Goal: Information Seeking & Learning: Learn about a topic

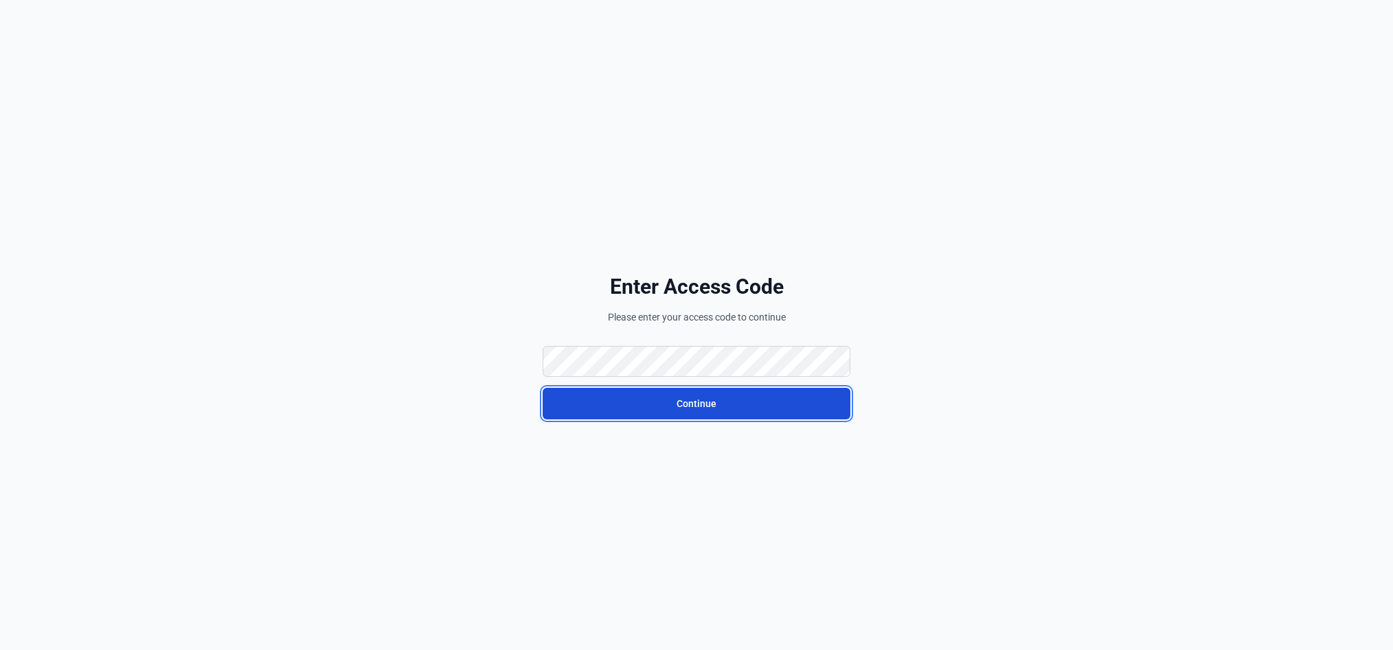
click at [660, 408] on button "Continue" at bounding box center [697, 404] width 308 height 32
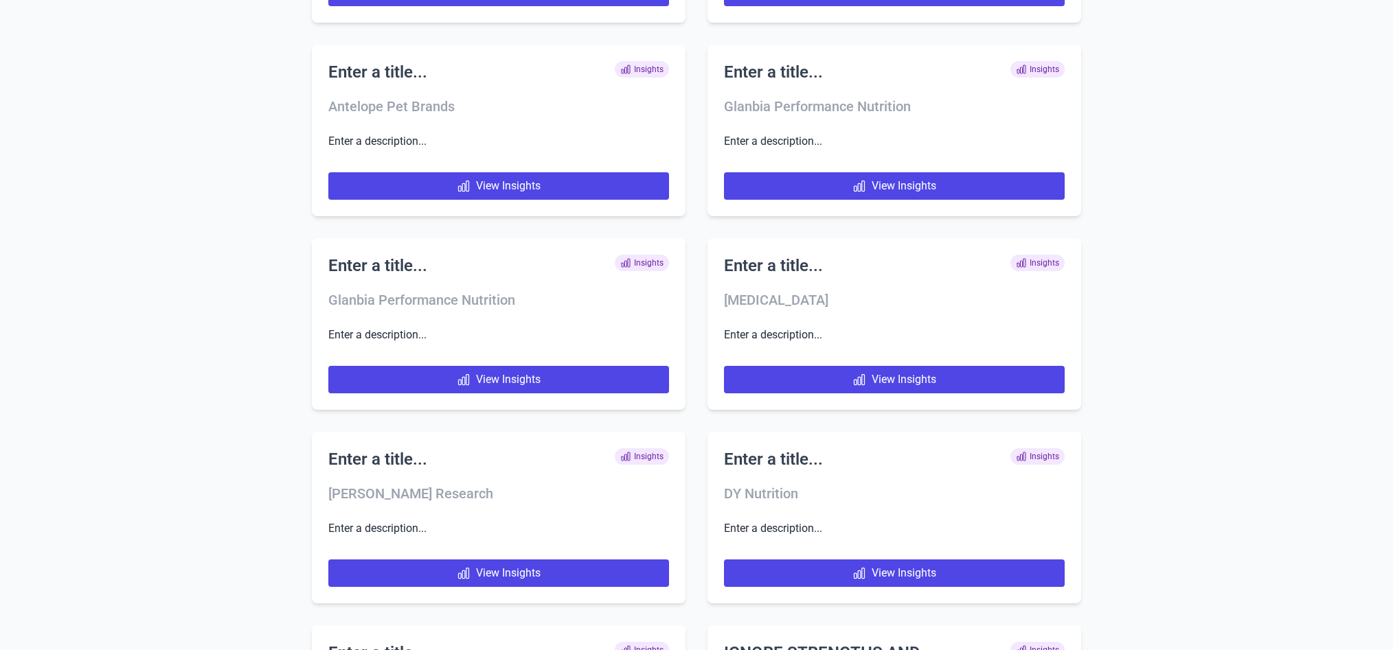
scroll to position [6281, 0]
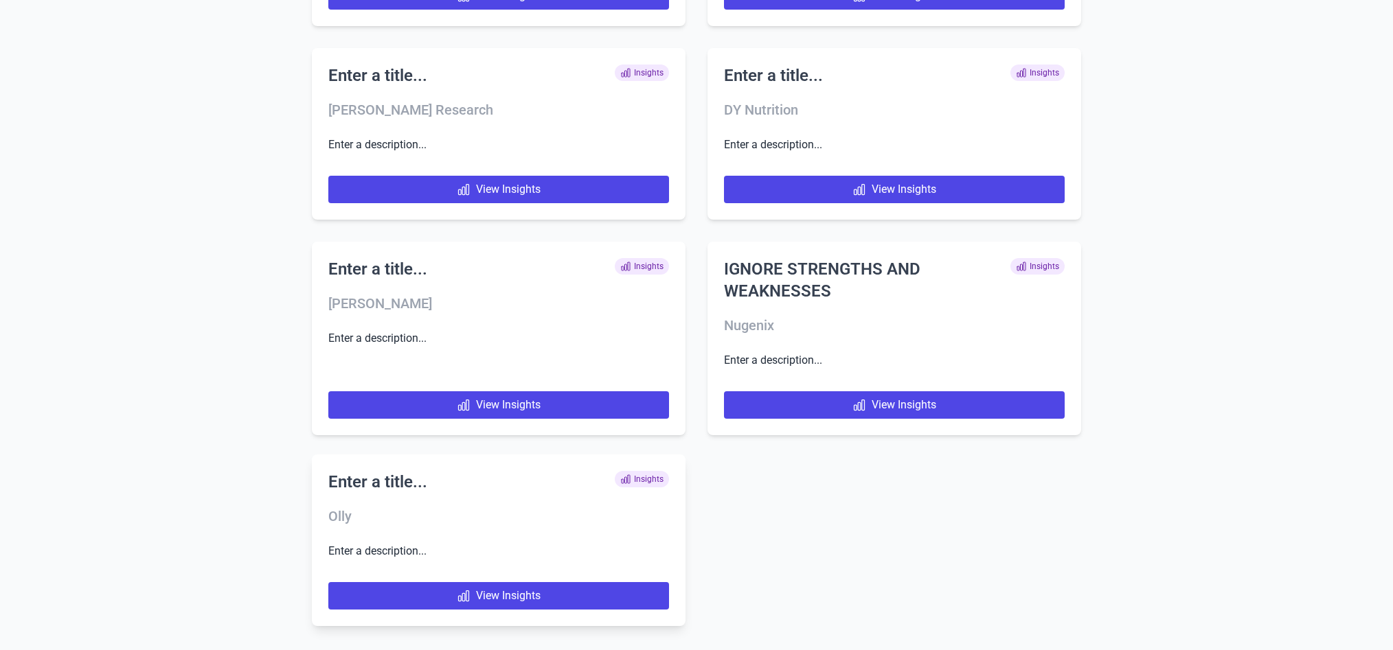
click at [395, 476] on h2 "Enter a title..." at bounding box center [377, 482] width 99 height 22
click at [439, 593] on link "View Insights" at bounding box center [498, 595] width 341 height 27
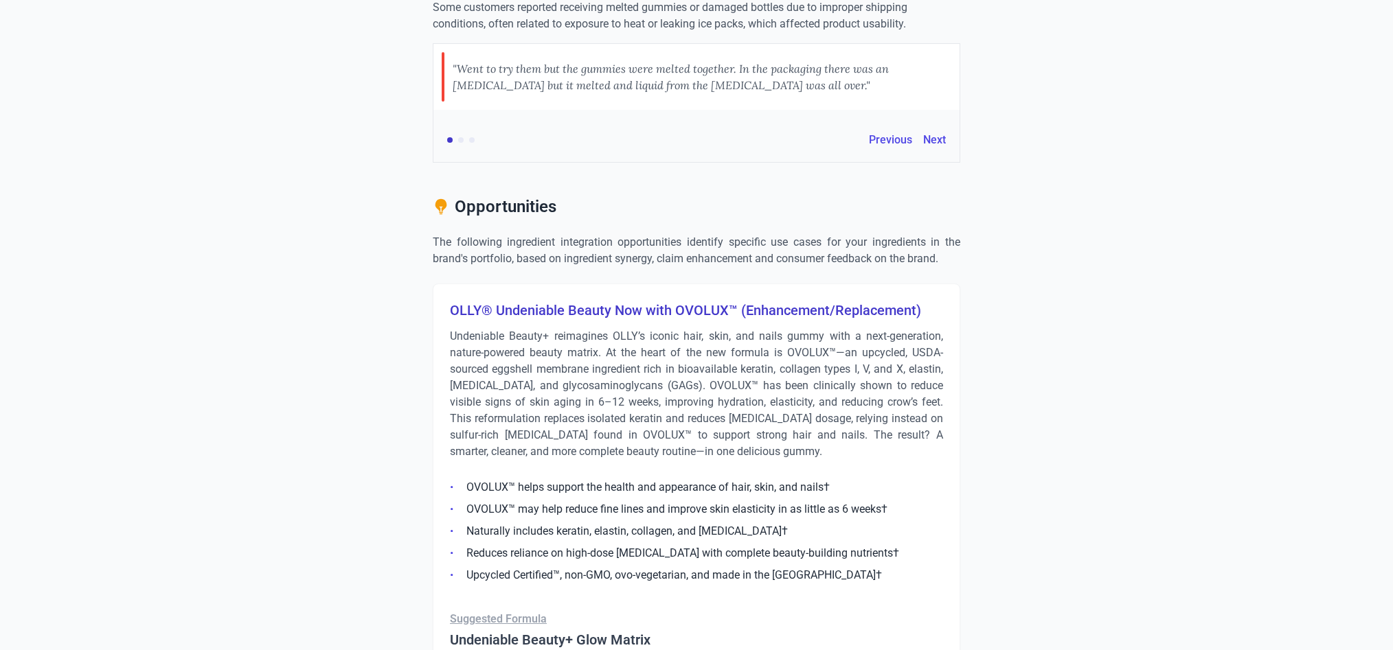
scroll to position [2248, 0]
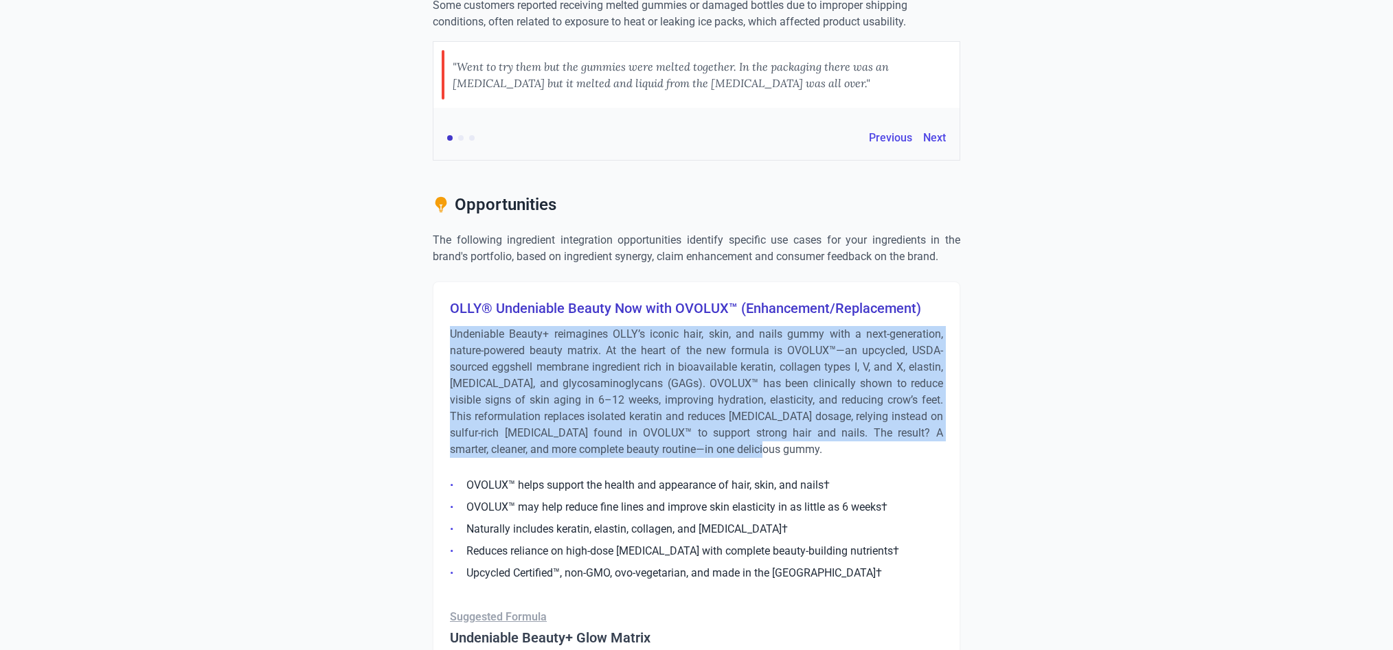
drag, startPoint x: 756, startPoint y: 433, endPoint x: 429, endPoint y: 321, distance: 345.5
copy p "Undeniable Beauty+ reimagines OLLY’s iconic hair, skin, and nails gummy with a …"
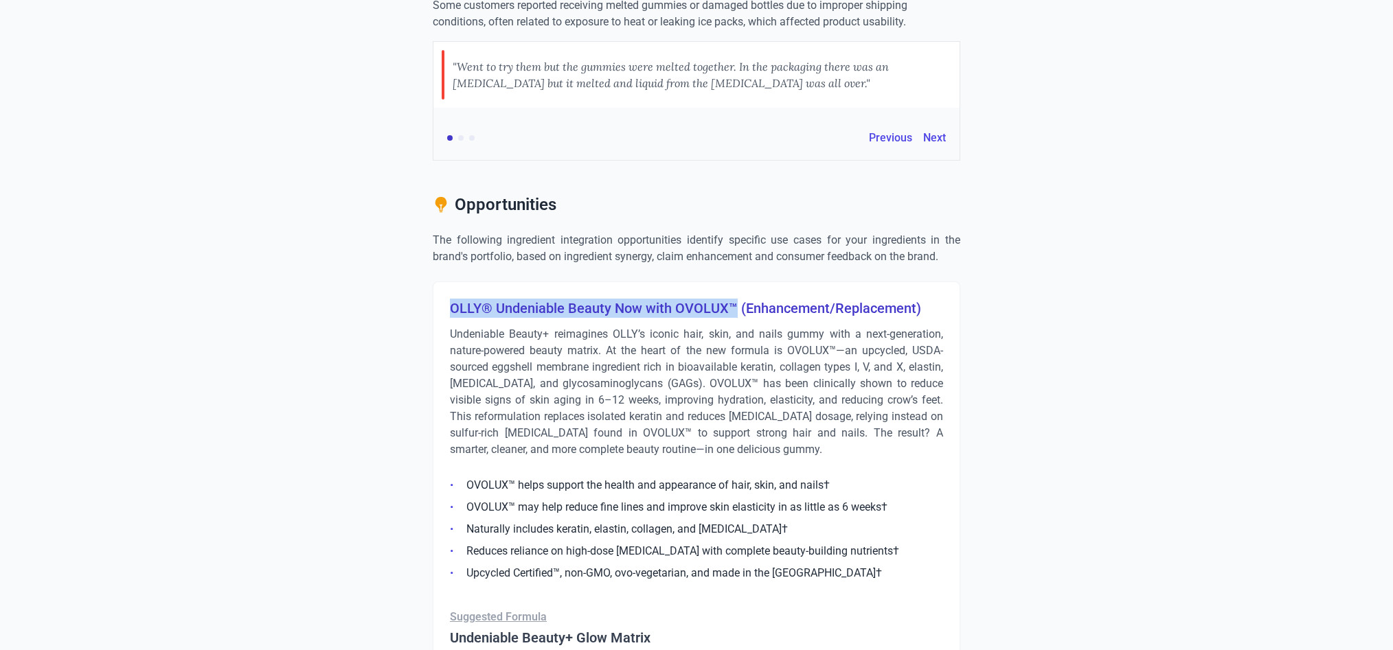
drag, startPoint x: 453, startPoint y: 288, endPoint x: 735, endPoint y: 295, distance: 281.7
click at [735, 299] on h3 "OLLY® Undeniable Beauty Now with OVOLUX™ (Enhancement/Replacement)" at bounding box center [696, 308] width 493 height 19
copy h3 "OLLY® Undeniable Beauty Now with OVOLUX™"
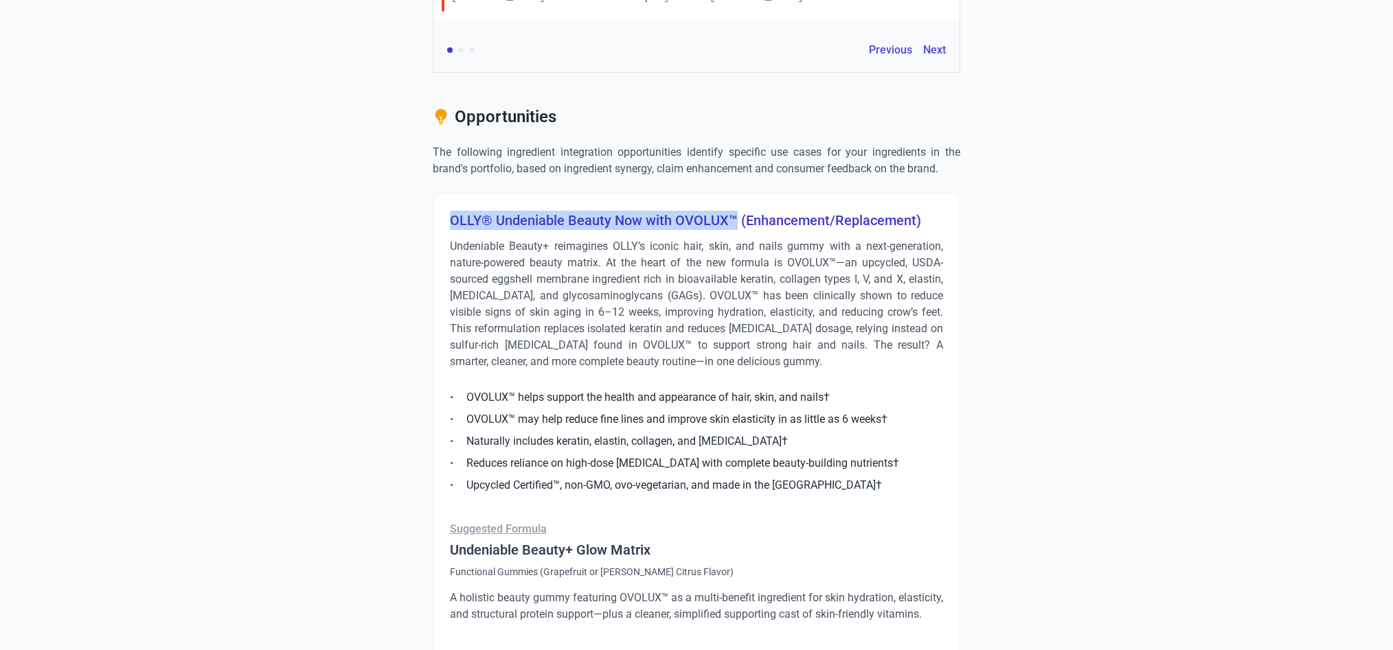
scroll to position [2343, 0]
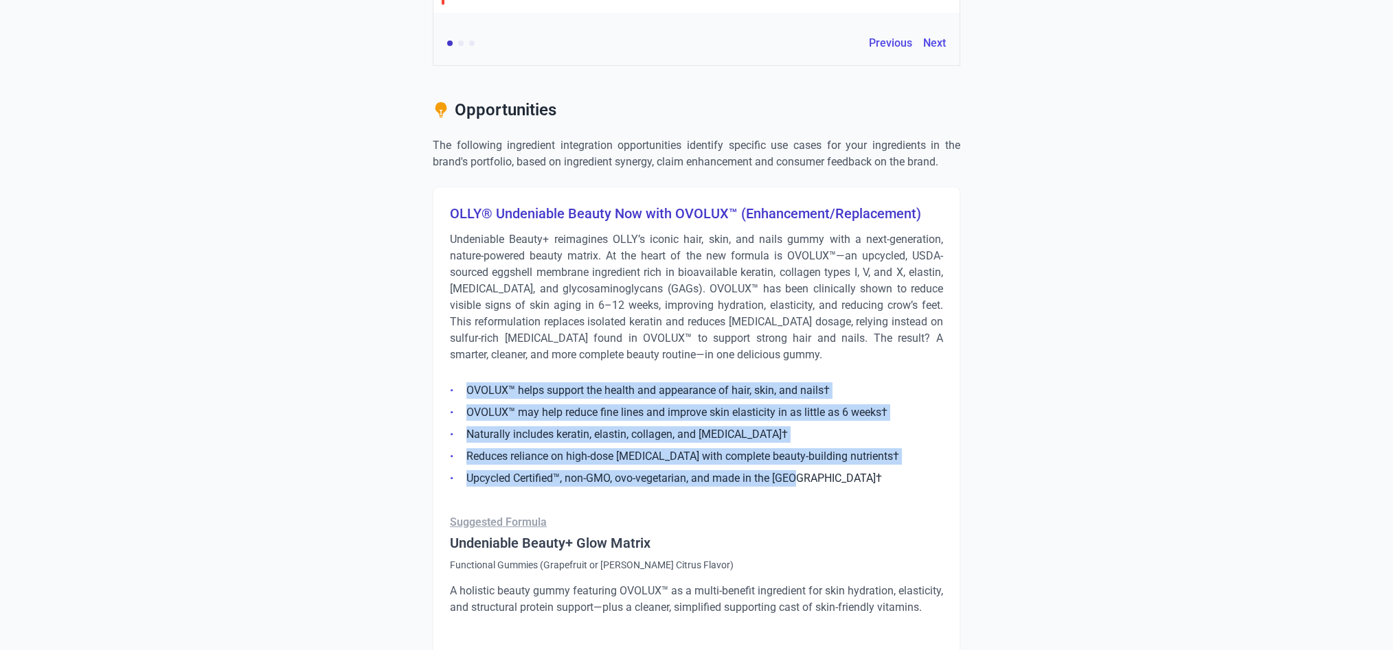
drag, startPoint x: 816, startPoint y: 460, endPoint x: 444, endPoint y: 358, distance: 385.9
copy ul "OVOLUX™ helps support the health and appearance of hair, skin, and nails† OVOLU…"
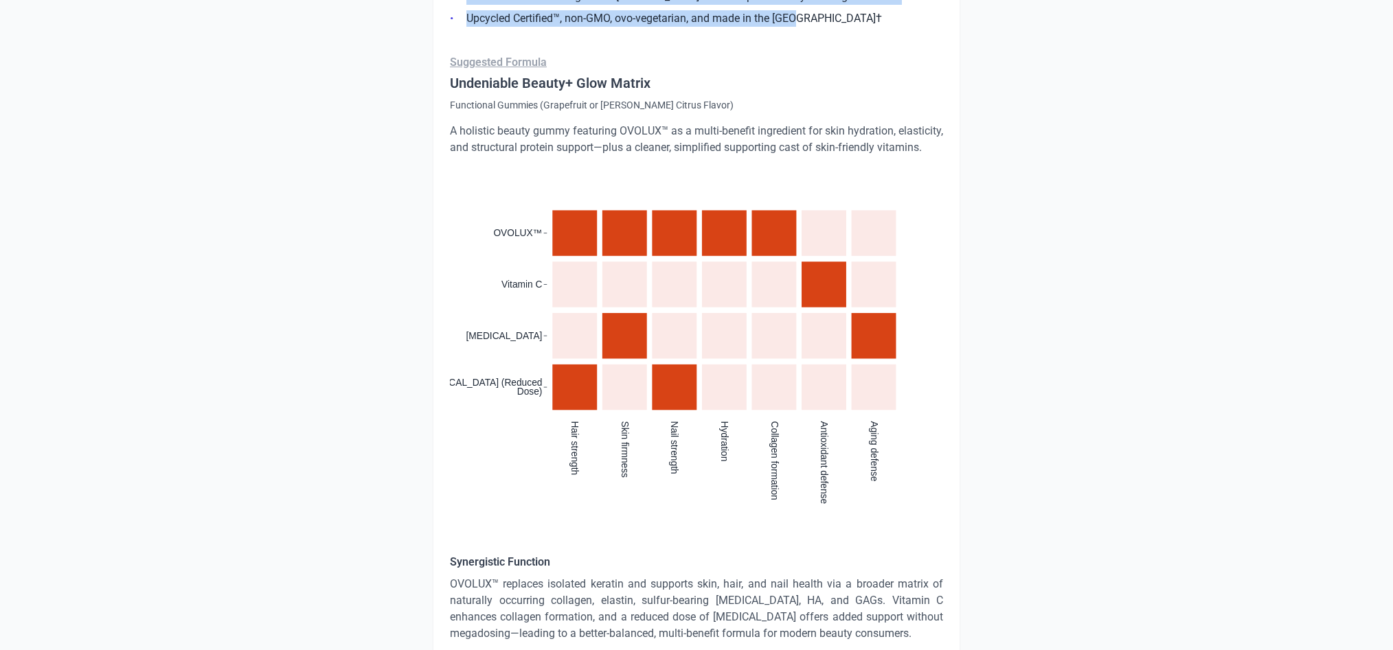
scroll to position [2824, 0]
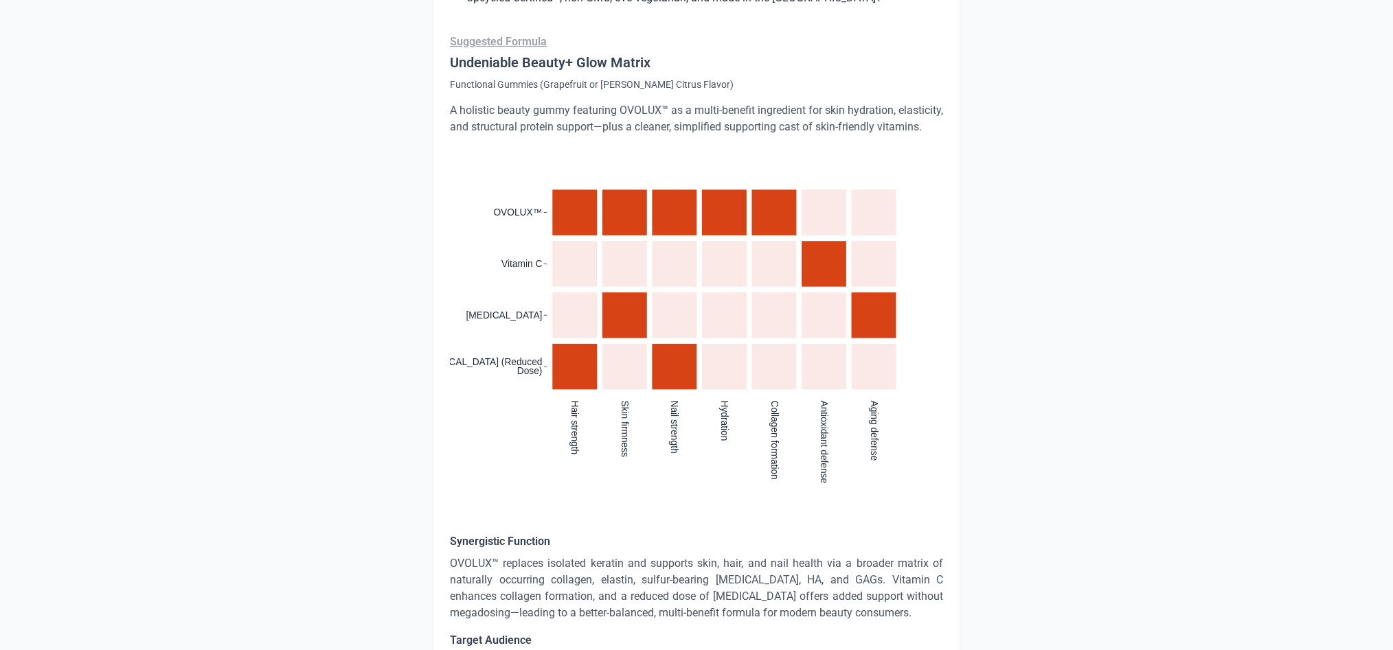
click at [592, 560] on p "OVOLUX™ replaces isolated keratin and supports skin, hair, and nail health via …" at bounding box center [696, 589] width 493 height 66
click at [593, 572] on p "OVOLUX™ replaces isolated keratin and supports skin, hair, and nail health via …" at bounding box center [696, 589] width 493 height 66
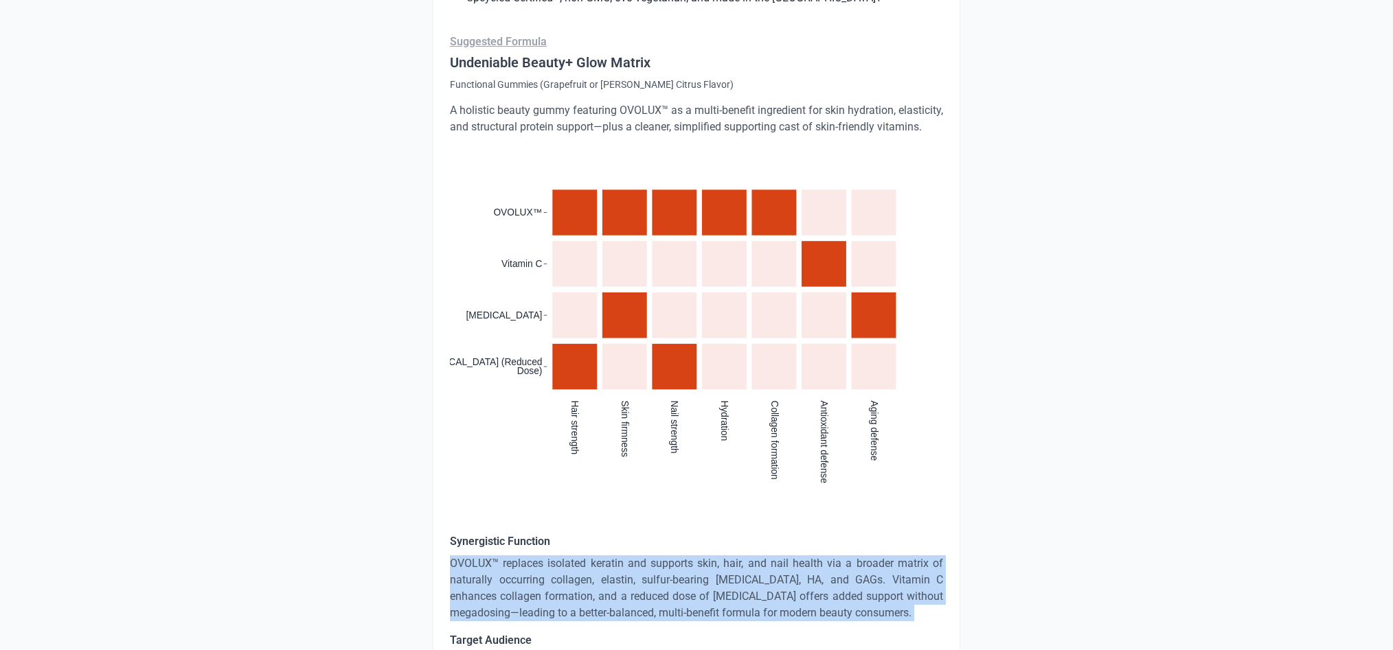
click at [593, 572] on p "OVOLUX™ replaces isolated keratin and supports skin, hair, and nail health via …" at bounding box center [696, 589] width 493 height 66
copy p "OVOLUX™ replaces isolated keratin and supports skin, hair, and nail health via …"
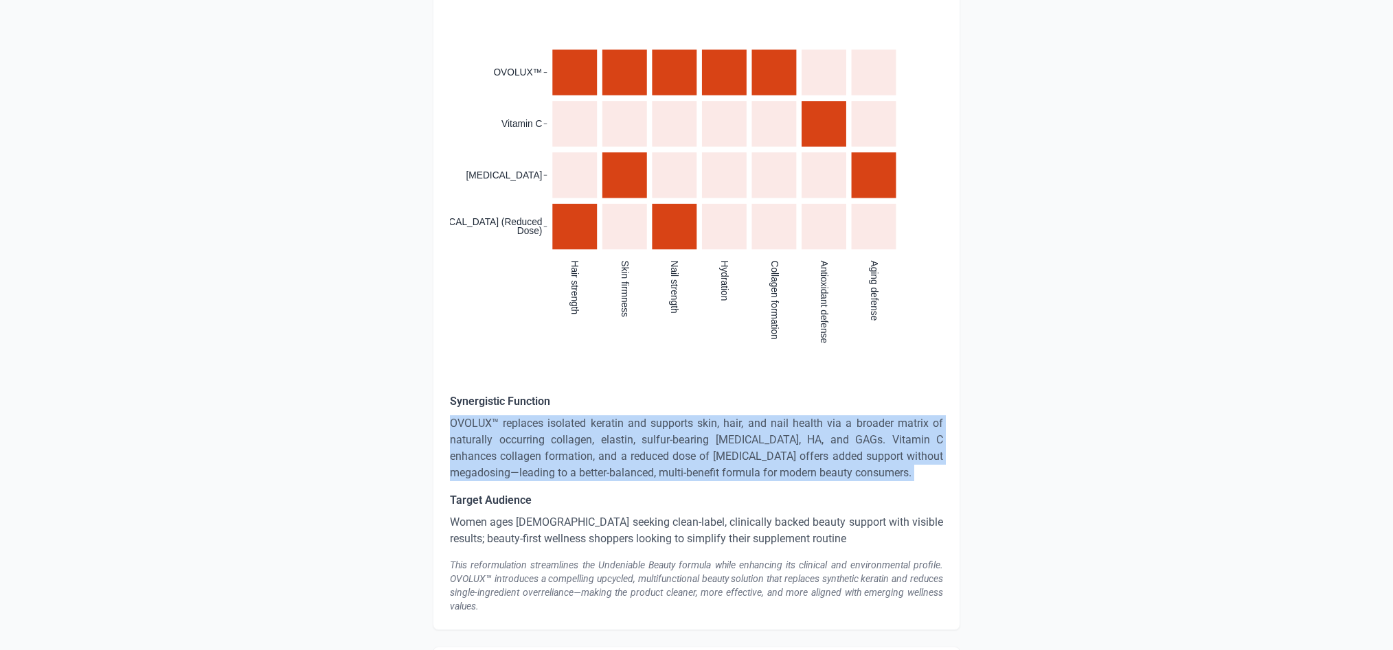
scroll to position [2994, 0]
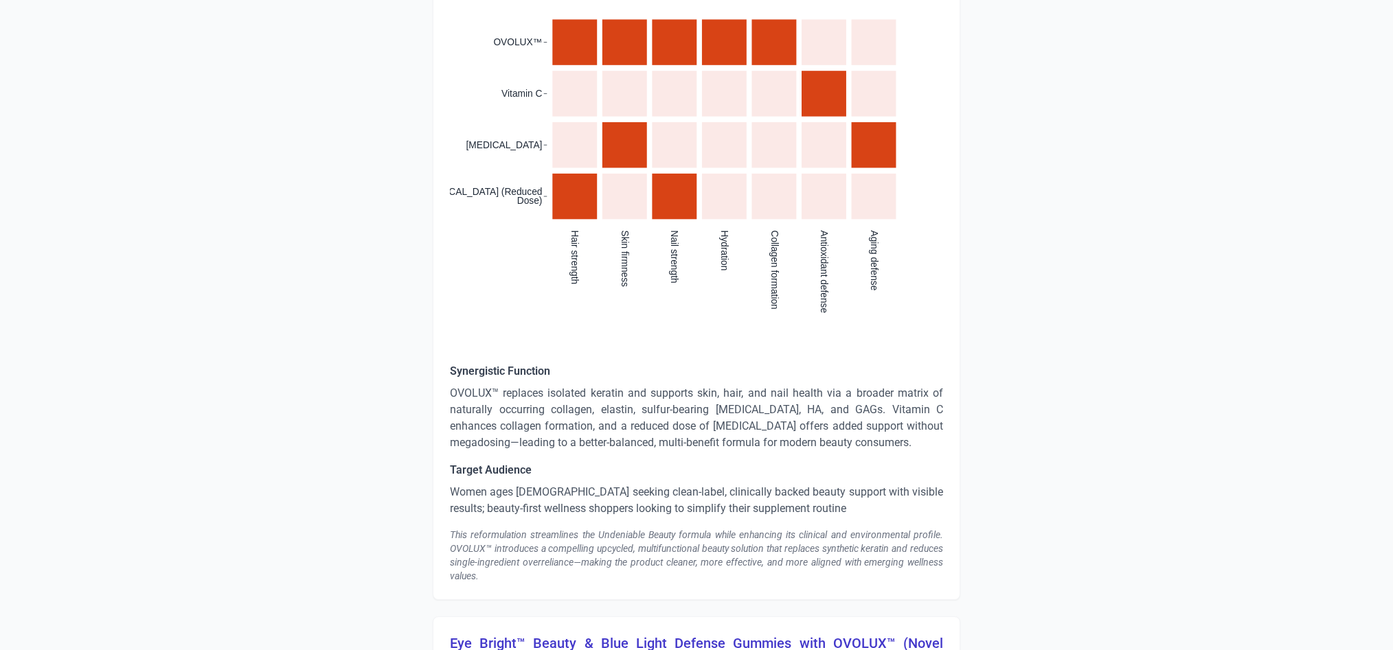
click at [548, 487] on p "Women ages 25–45 seeking clean-label, clinically backed beauty support with vis…" at bounding box center [696, 500] width 493 height 33
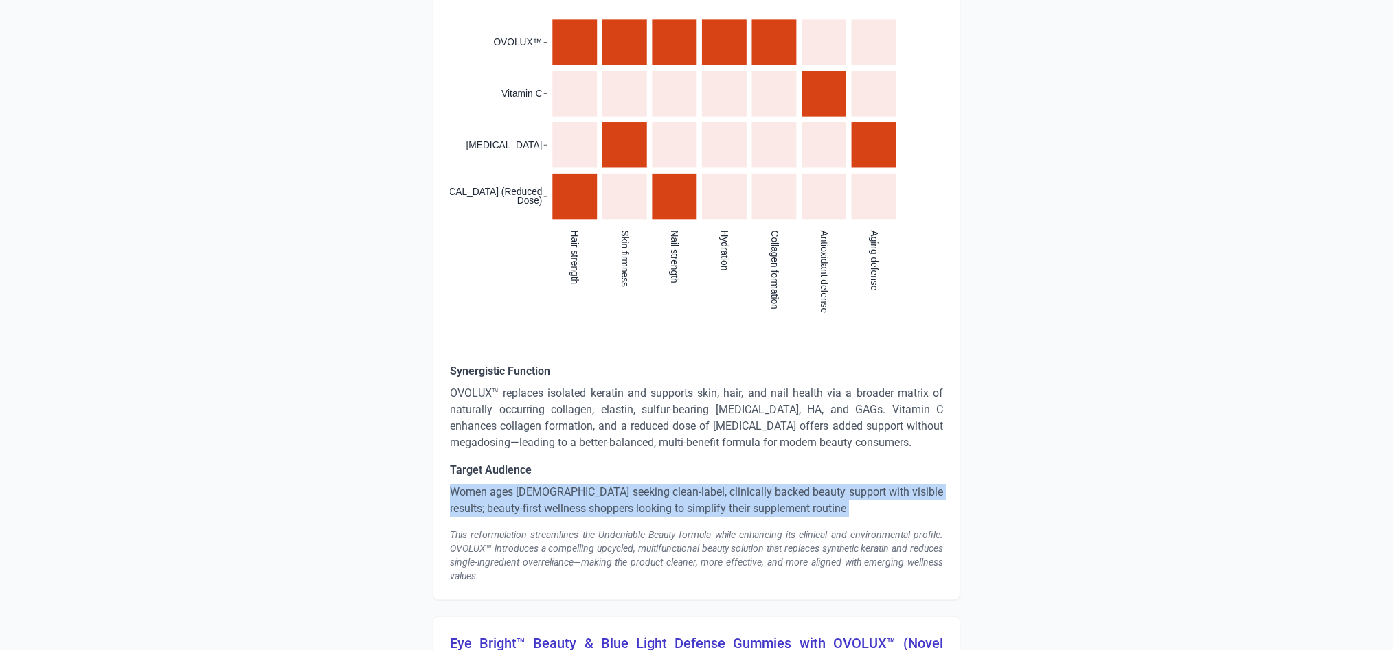
click at [548, 487] on p "Women ages 25–45 seeking clean-label, clinically backed beauty support with vis…" at bounding box center [696, 500] width 493 height 33
copy p "Women ages 25–45 seeking clean-label, clinically backed beauty support with vis…"
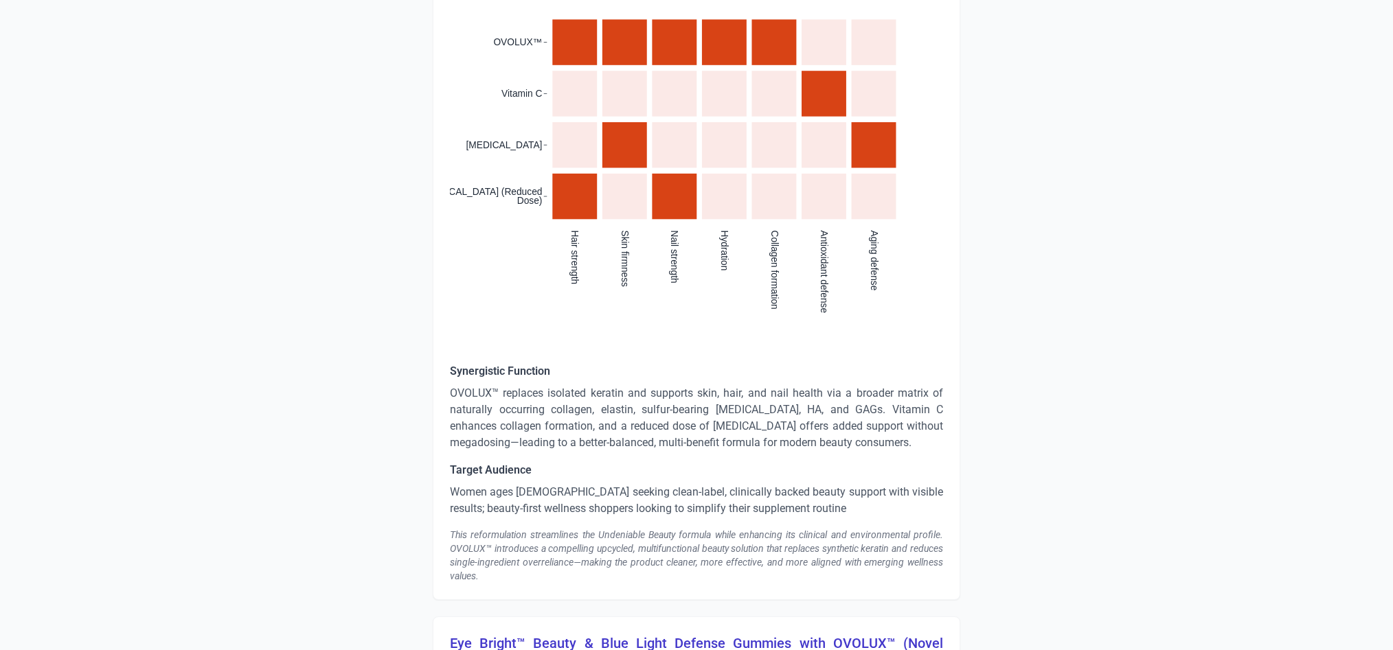
click at [600, 545] on div "This reformulation streamlines the Undeniable Beauty formula while enhancing it…" at bounding box center [696, 555] width 493 height 55
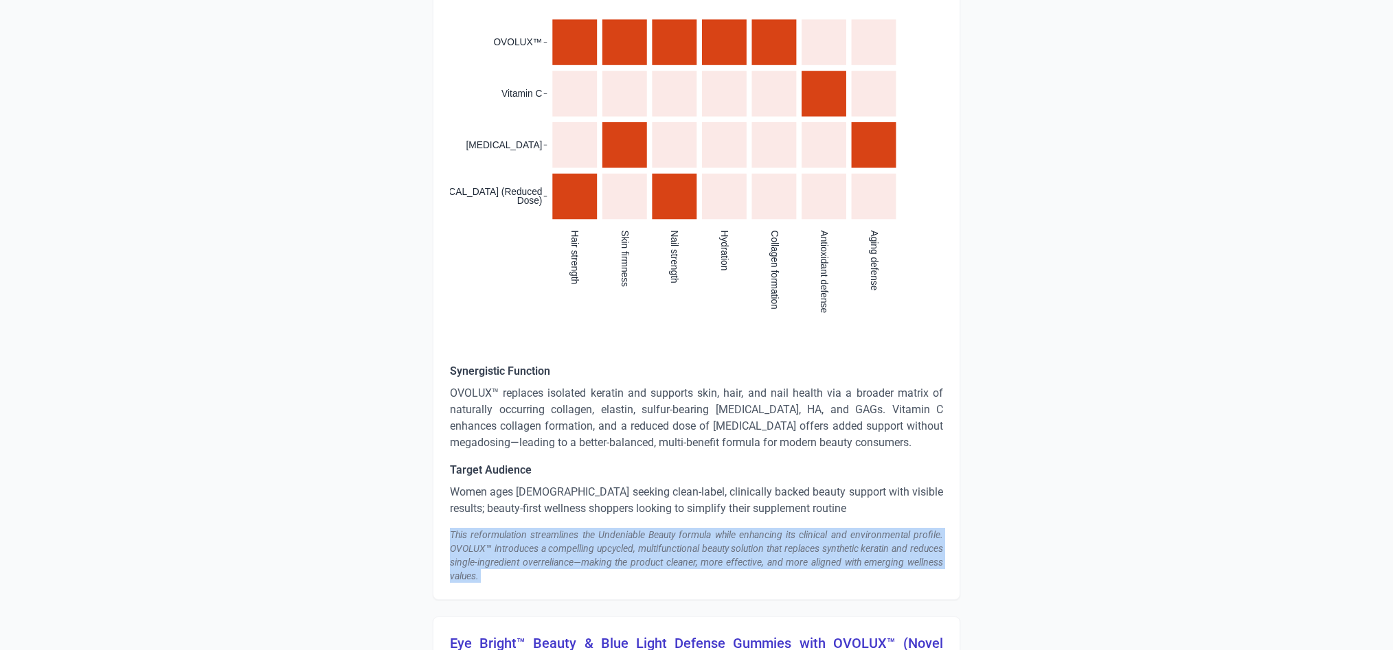
click at [600, 545] on div "This reformulation streamlines the Undeniable Beauty formula while enhancing it…" at bounding box center [696, 555] width 493 height 55
copy div "This reformulation streamlines the Undeniable Beauty formula while enhancing it…"
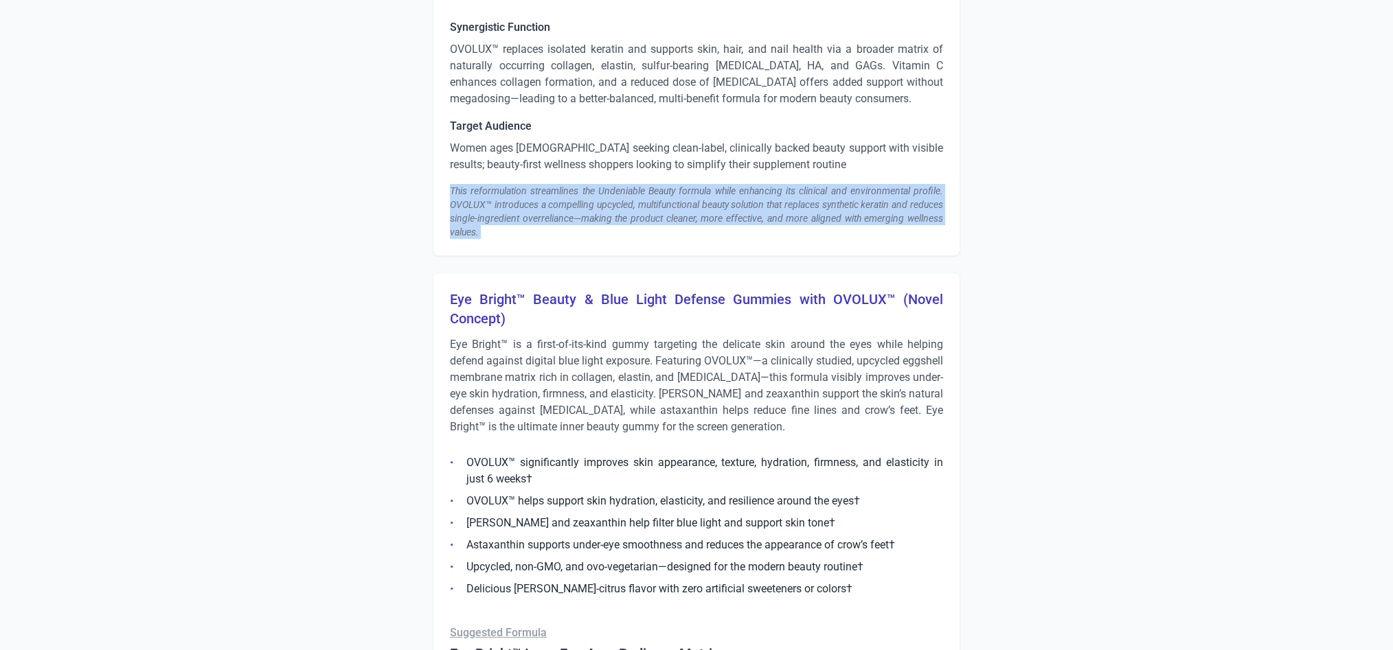
scroll to position [3339, 0]
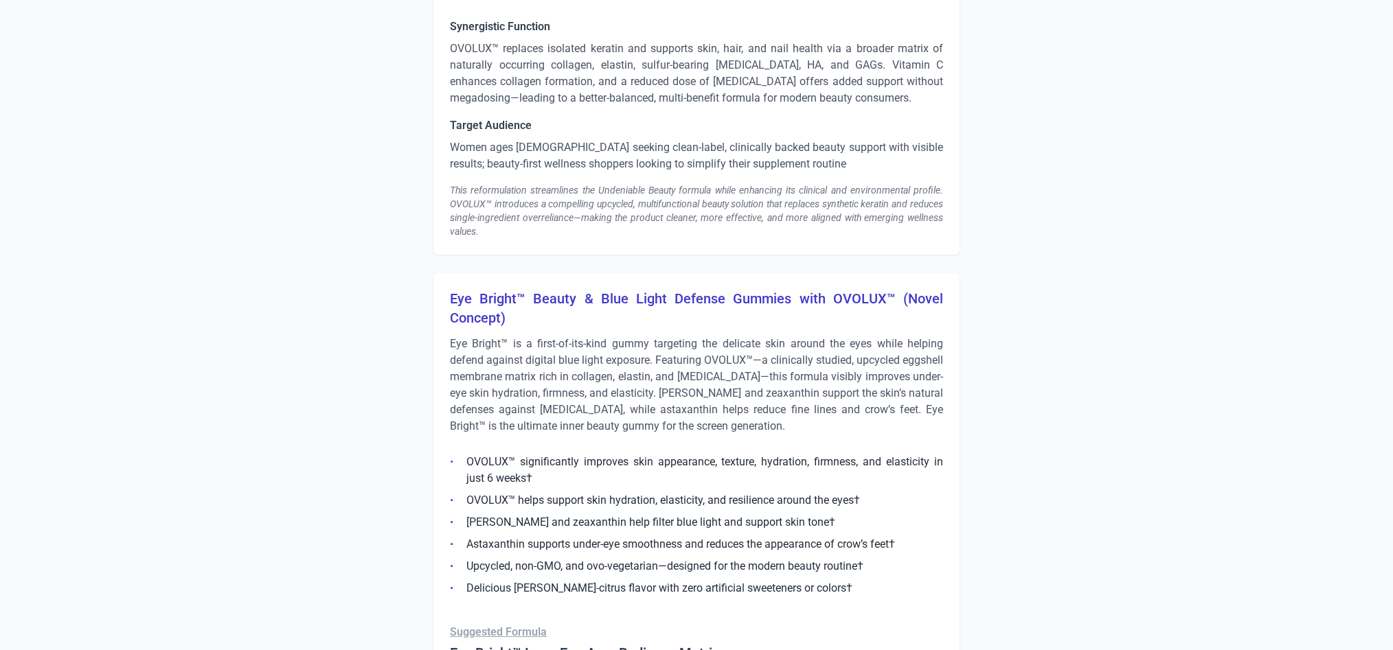
click at [891, 295] on h3 "Eye Bright™ Beauty & Blue Light Defense Gummies with OVOLUX™ (Novel Concept)" at bounding box center [696, 308] width 493 height 38
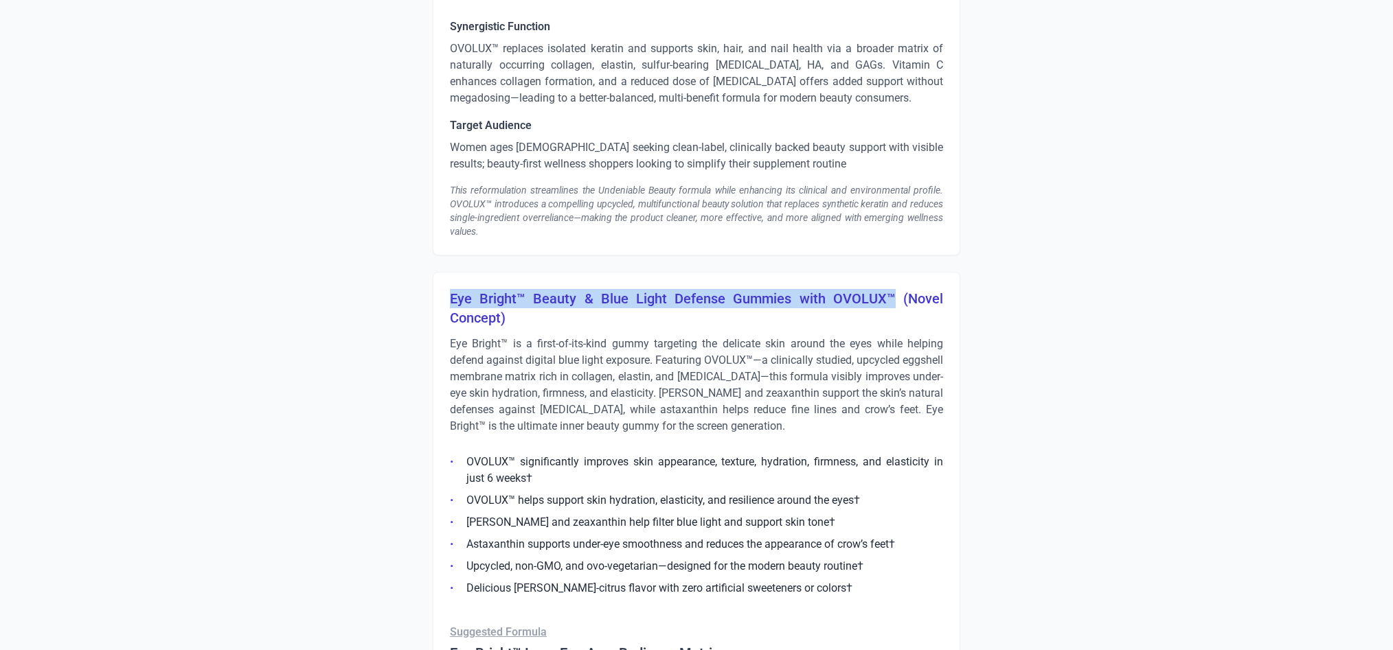
drag, startPoint x: 889, startPoint y: 295, endPoint x: 449, endPoint y: 301, distance: 439.6
copy h3 "Eye Bright™ Beauty & Blue Light Defense Gummies with OVOLUX™"
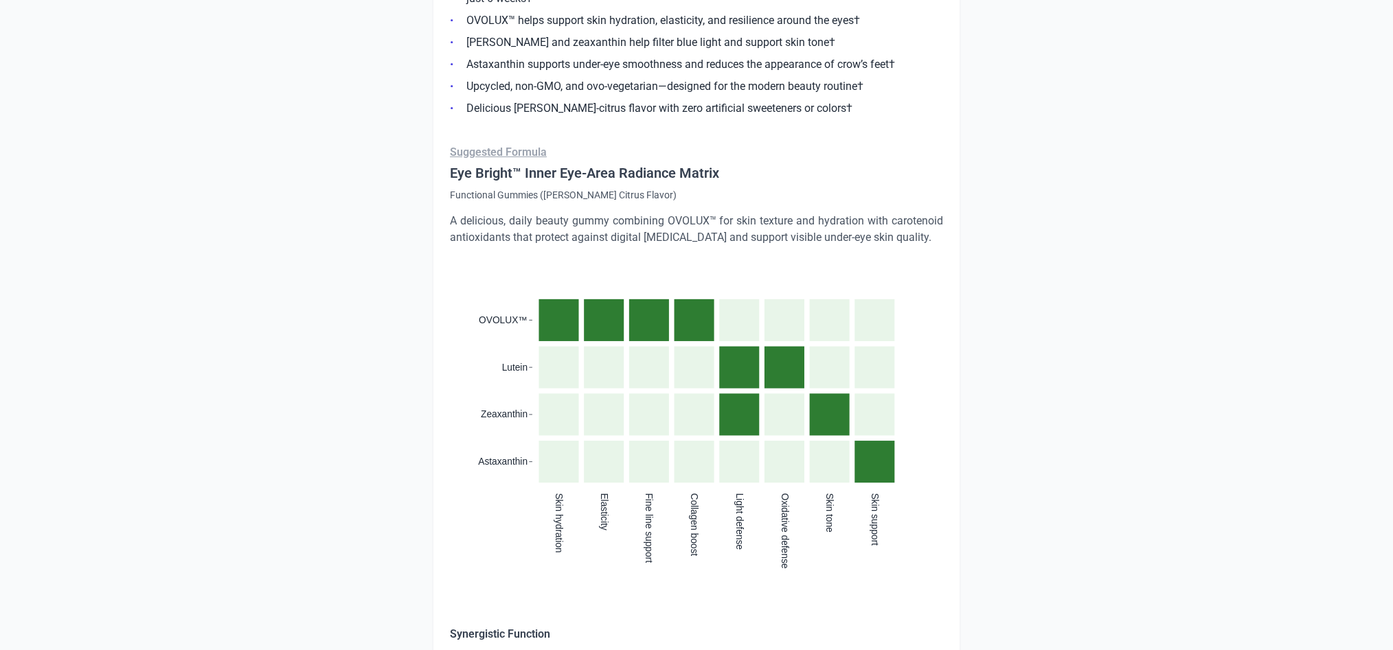
scroll to position [3537, 0]
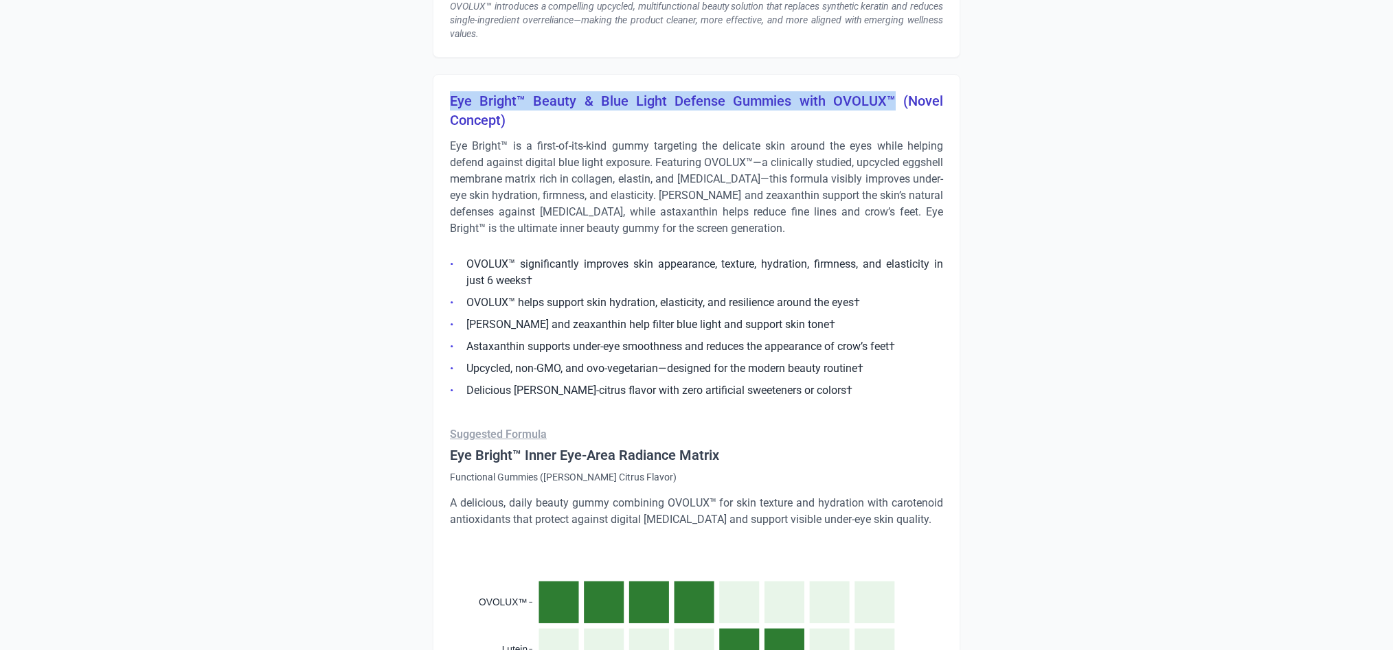
copy h3 "Eye Bright™ Beauty & Blue Light Defense Gummies with OVOLUX™"
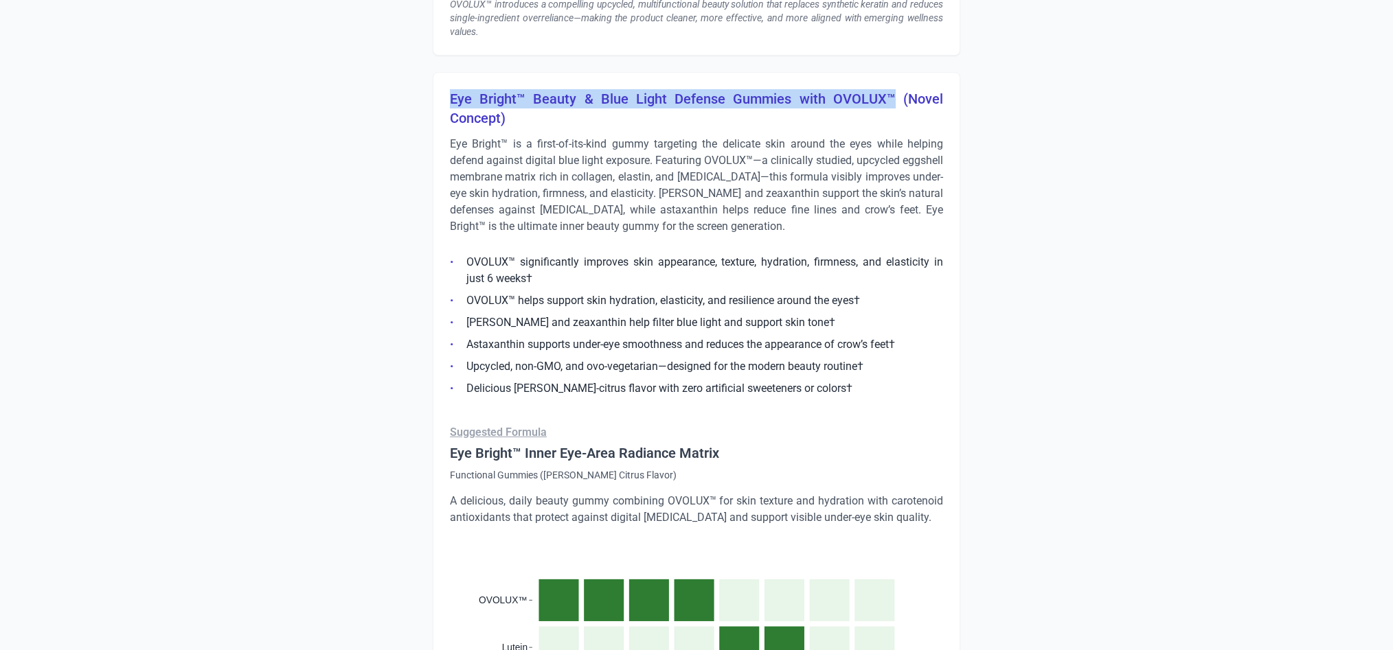
scroll to position [3540, 0]
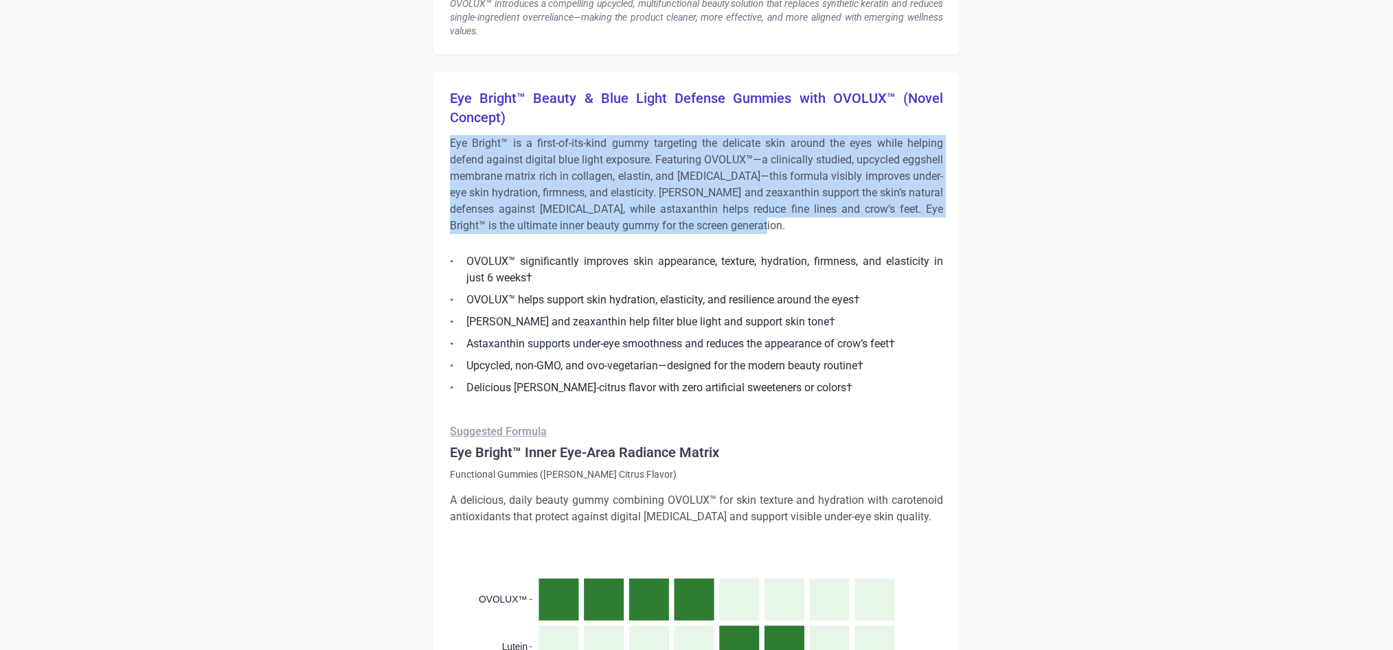
drag, startPoint x: 760, startPoint y: 205, endPoint x: 436, endPoint y: 135, distance: 331.1
click at [436, 135] on div "Eye Bright™ Beauty & Blue Light Defense Gummies with OVOLUX™ (Novel Concept) Ey…" at bounding box center [696, 591] width 527 height 1041
copy p "Eye Bright™ is a first-of-its-kind gummy targeting the delicate skin around the…"
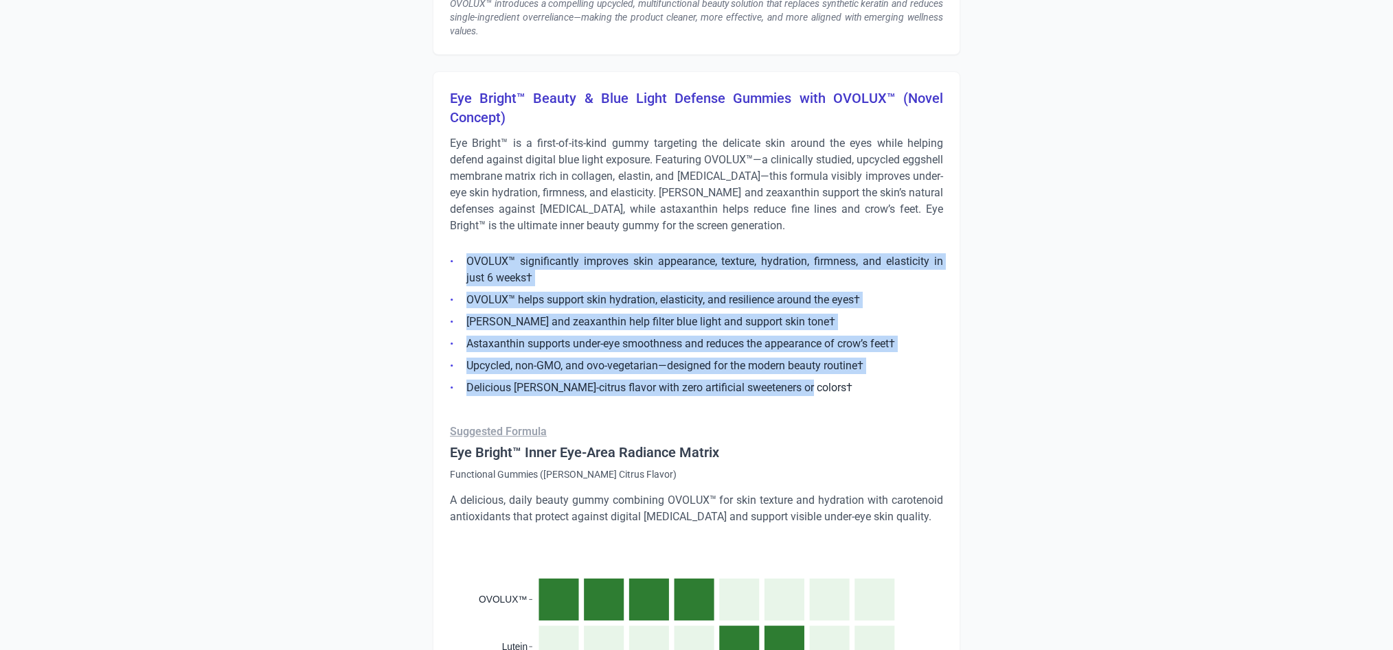
drag, startPoint x: 800, startPoint y: 383, endPoint x: 409, endPoint y: 244, distance: 415.3
copy ul "OVOLUX™ significantly improves skin appearance, texture, hydration, firmness, a…"
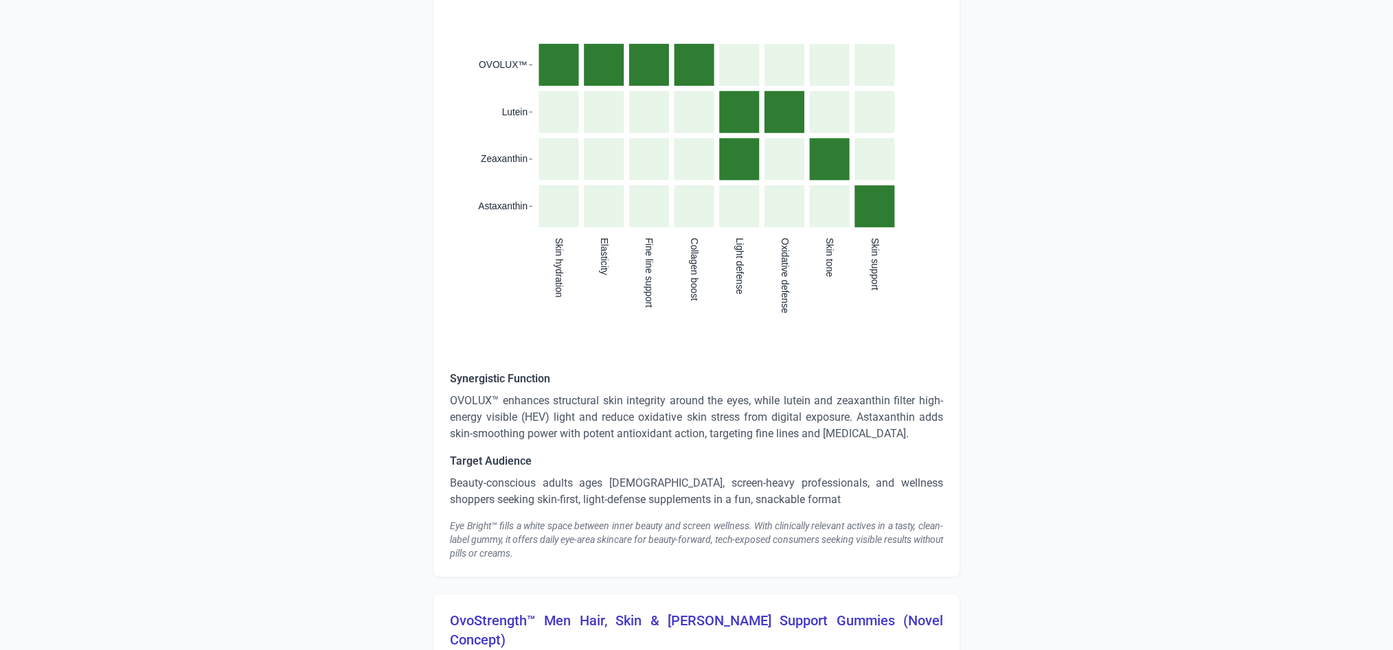
scroll to position [4093, 0]
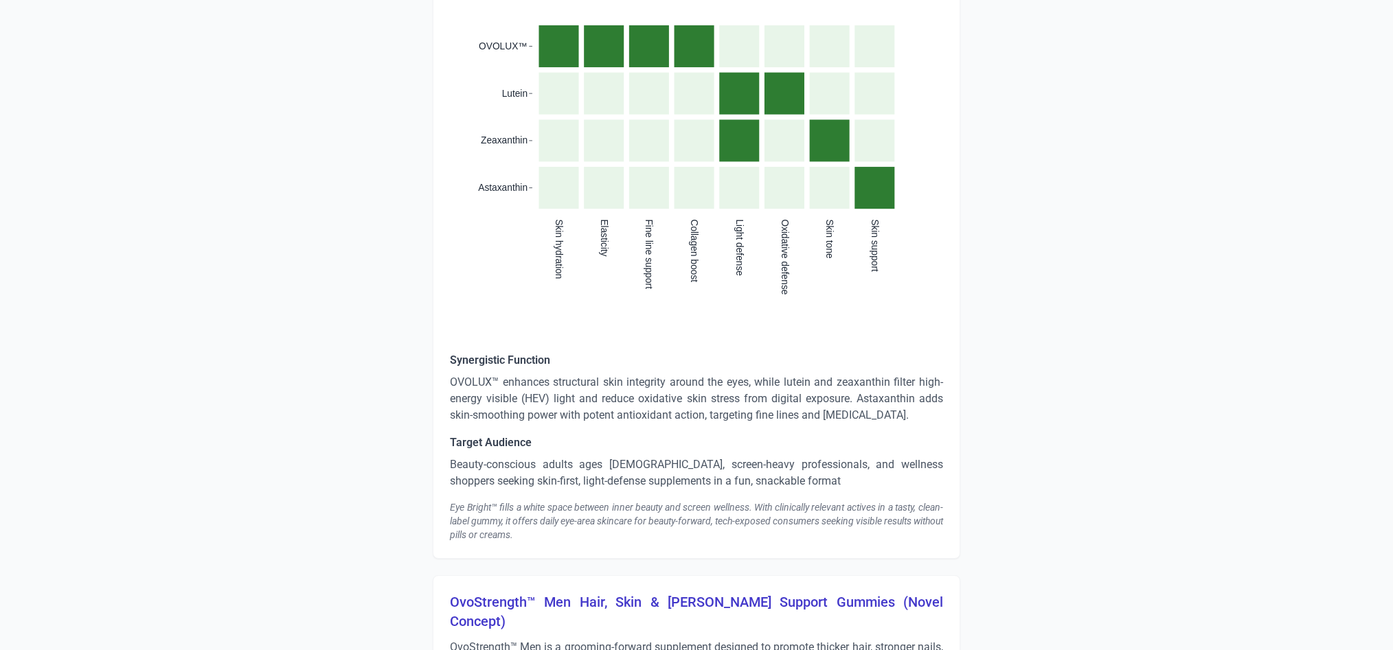
click at [639, 390] on p "OVOLUX™ enhances structural skin integrity around the eyes, while lutein and ze…" at bounding box center [696, 398] width 493 height 49
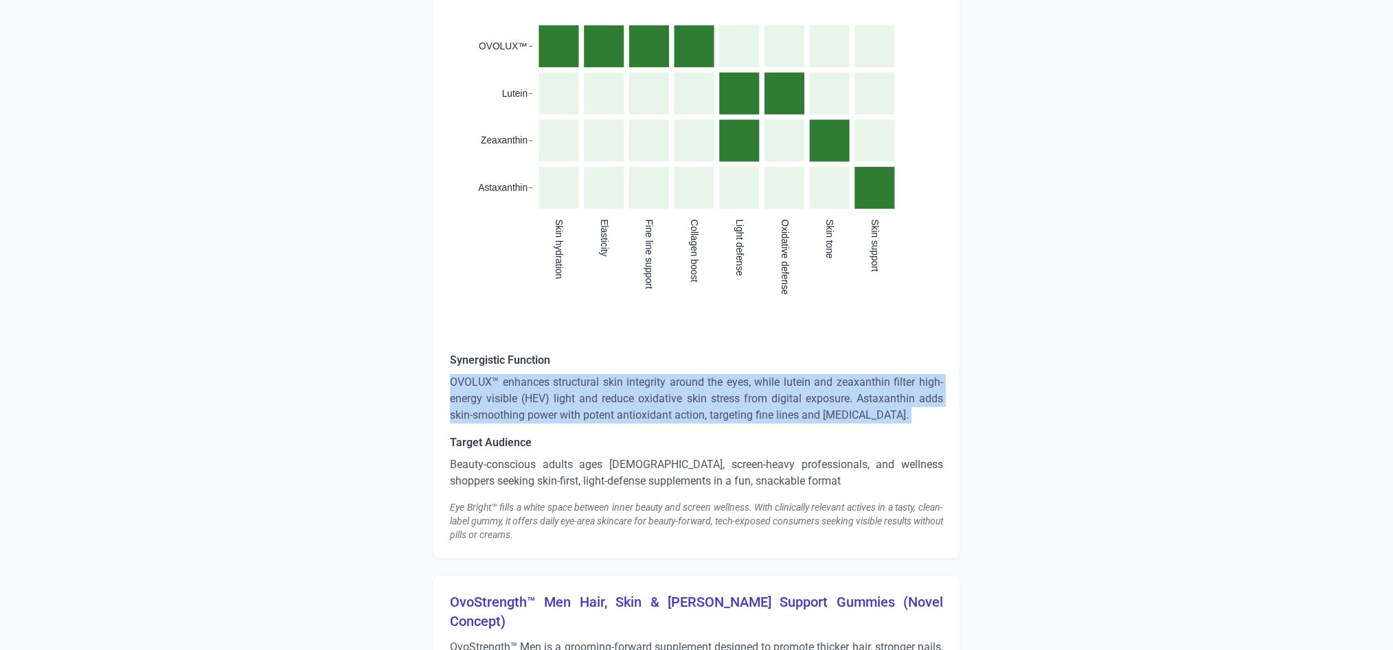
click at [639, 390] on p "OVOLUX™ enhances structural skin integrity around the eyes, while lutein and ze…" at bounding box center [696, 398] width 493 height 49
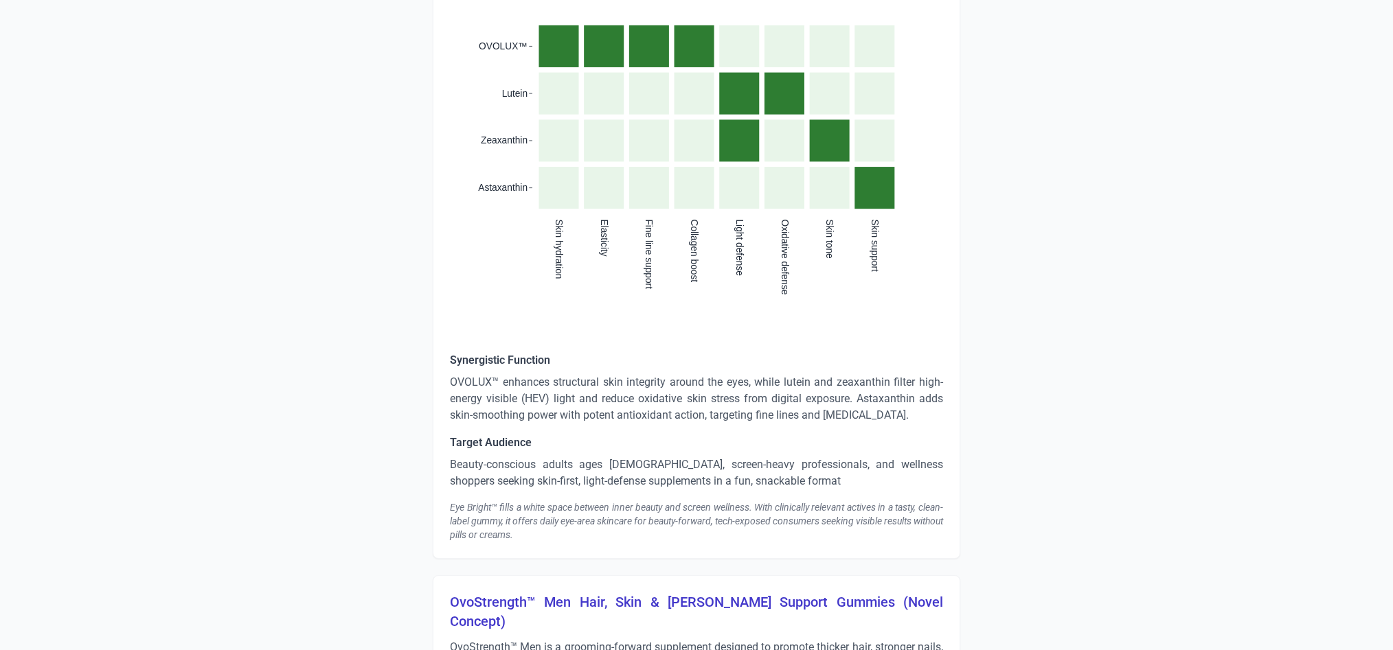
click at [572, 466] on p "Beauty-conscious adults ages 25–45, screen-heavy professionals, and wellness sh…" at bounding box center [696, 473] width 493 height 33
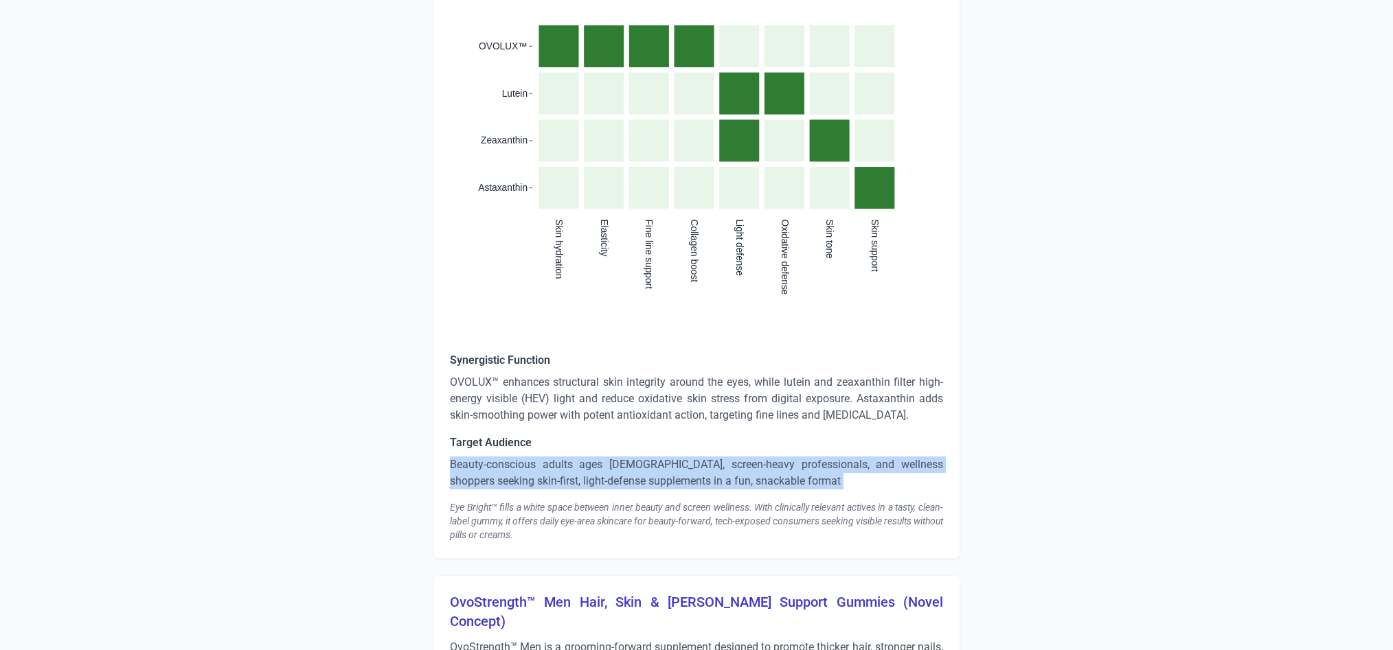
click at [572, 466] on p "Beauty-conscious adults ages 25–45, screen-heavy professionals, and wellness sh…" at bounding box center [696, 473] width 493 height 33
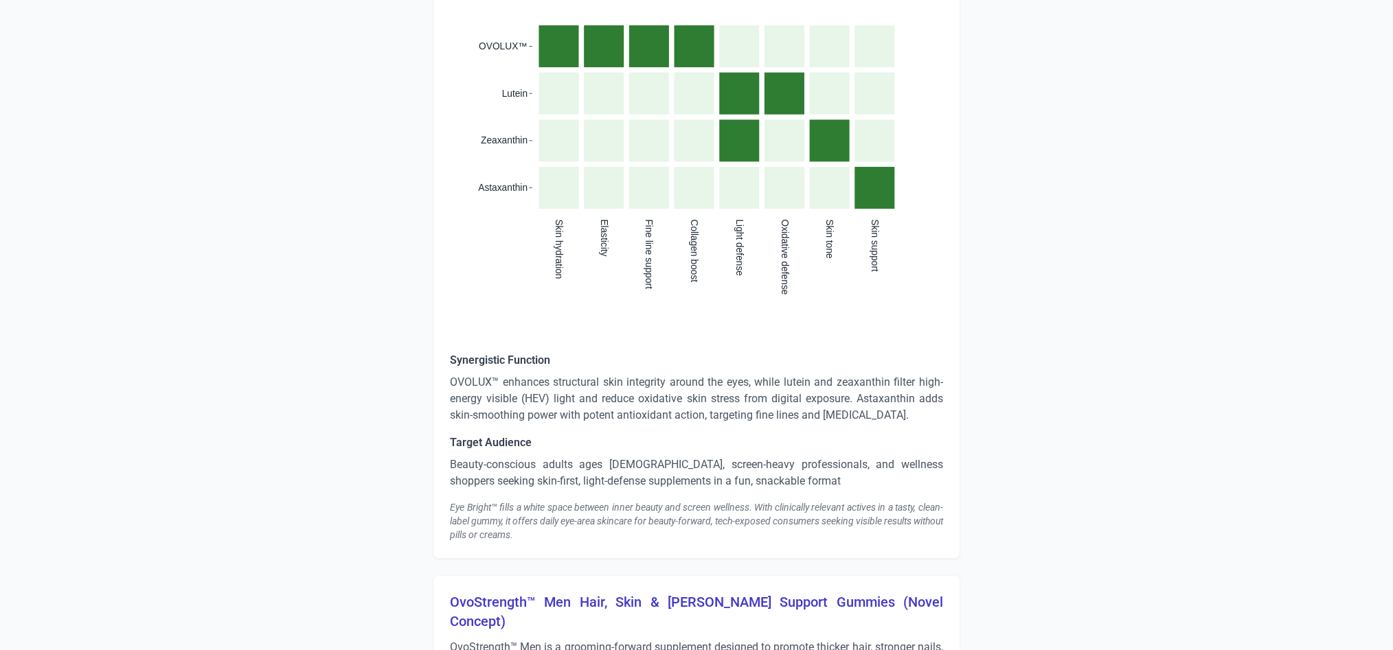
click at [585, 501] on div "Eye Bright™ fills a white space between inner beauty and screen wellness. With …" at bounding box center [696, 521] width 493 height 41
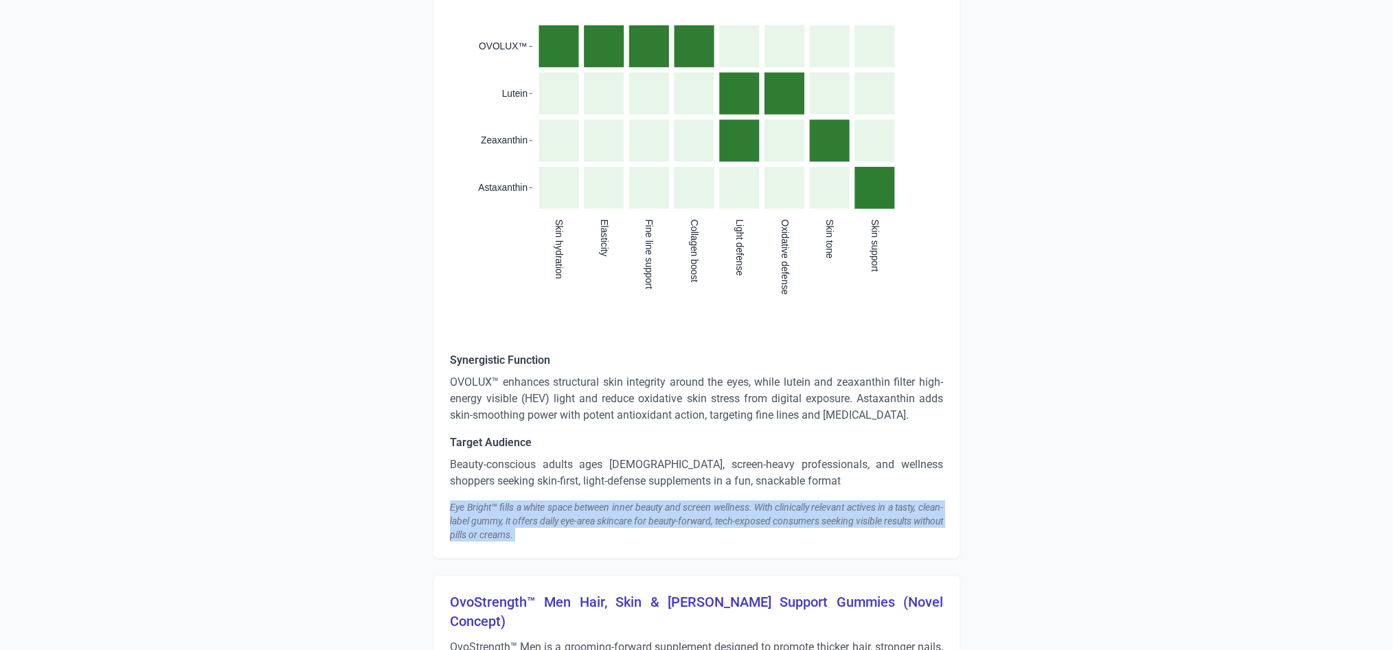
click at [585, 501] on div "Eye Bright™ fills a white space between inner beauty and screen wellness. With …" at bounding box center [696, 521] width 493 height 41
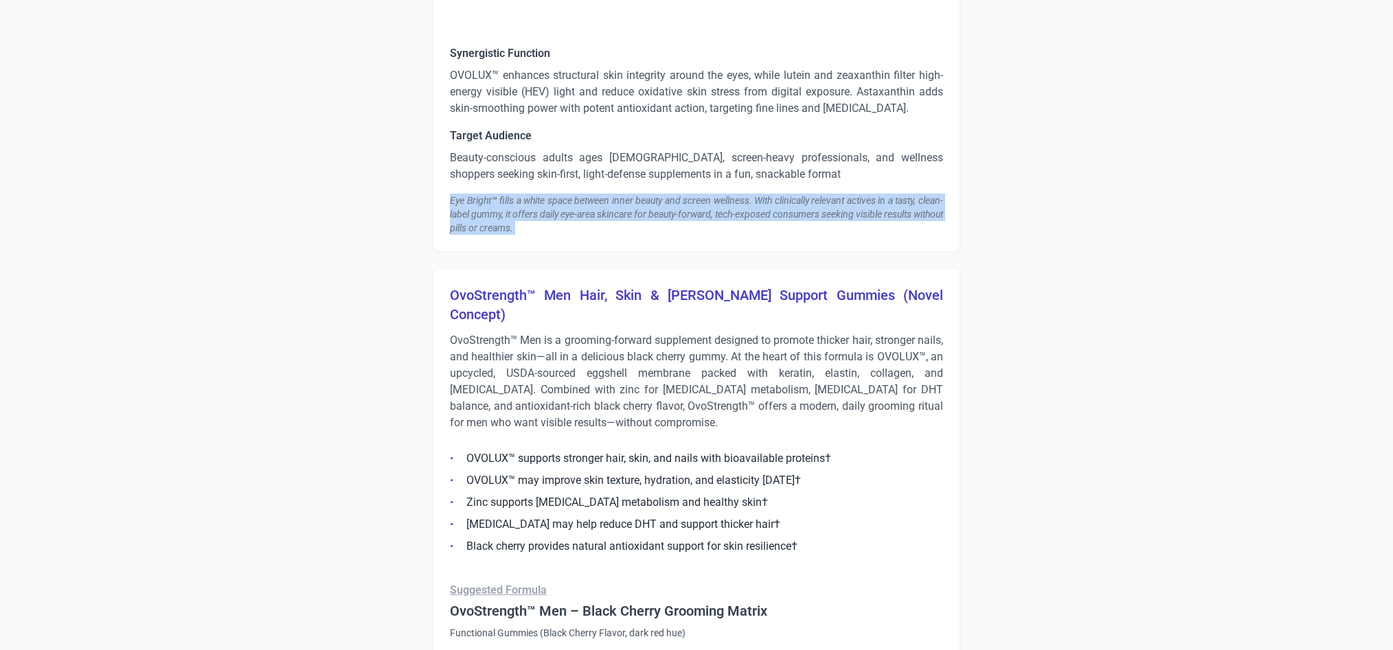
scroll to position [4426, 0]
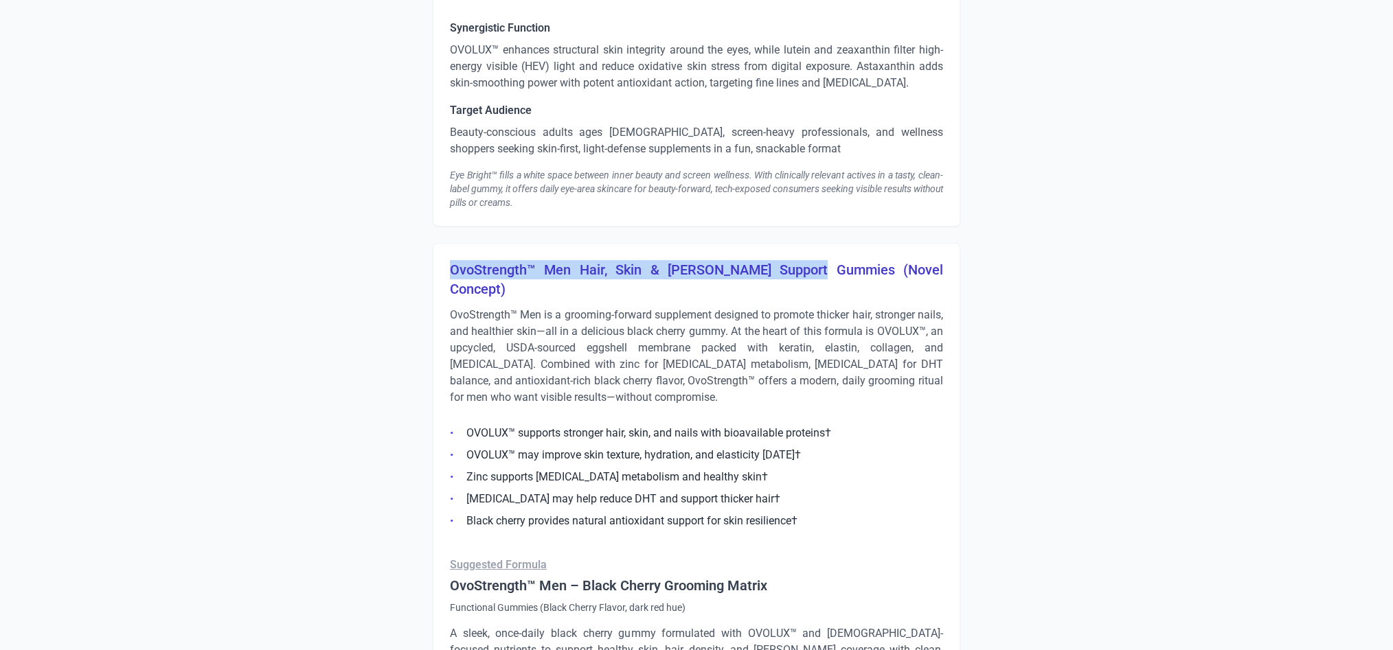
drag, startPoint x: 792, startPoint y: 269, endPoint x: 426, endPoint y: 258, distance: 365.5
click at [608, 318] on p "OvoStrength™ Men is a grooming-forward supplement designed to promote thicker h…" at bounding box center [696, 356] width 493 height 99
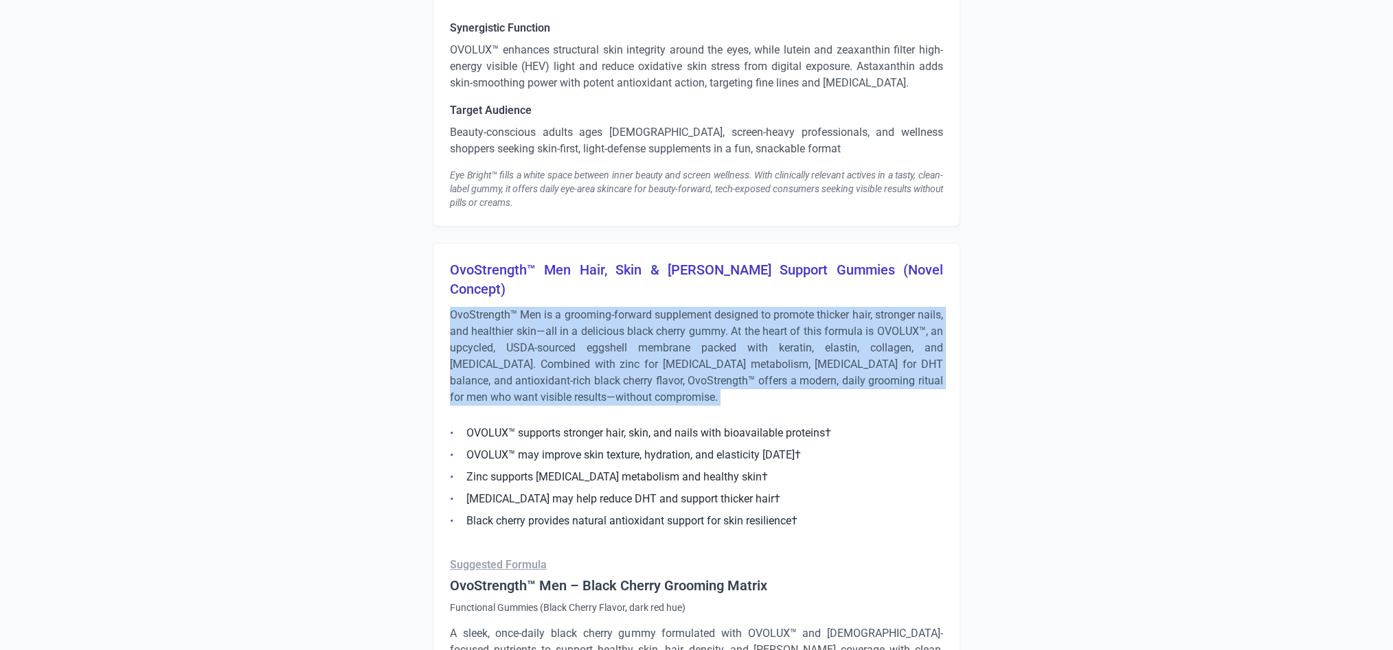
click at [608, 318] on p "OvoStrength™ Men is a grooming-forward supplement designed to promote thicker h…" at bounding box center [696, 356] width 493 height 99
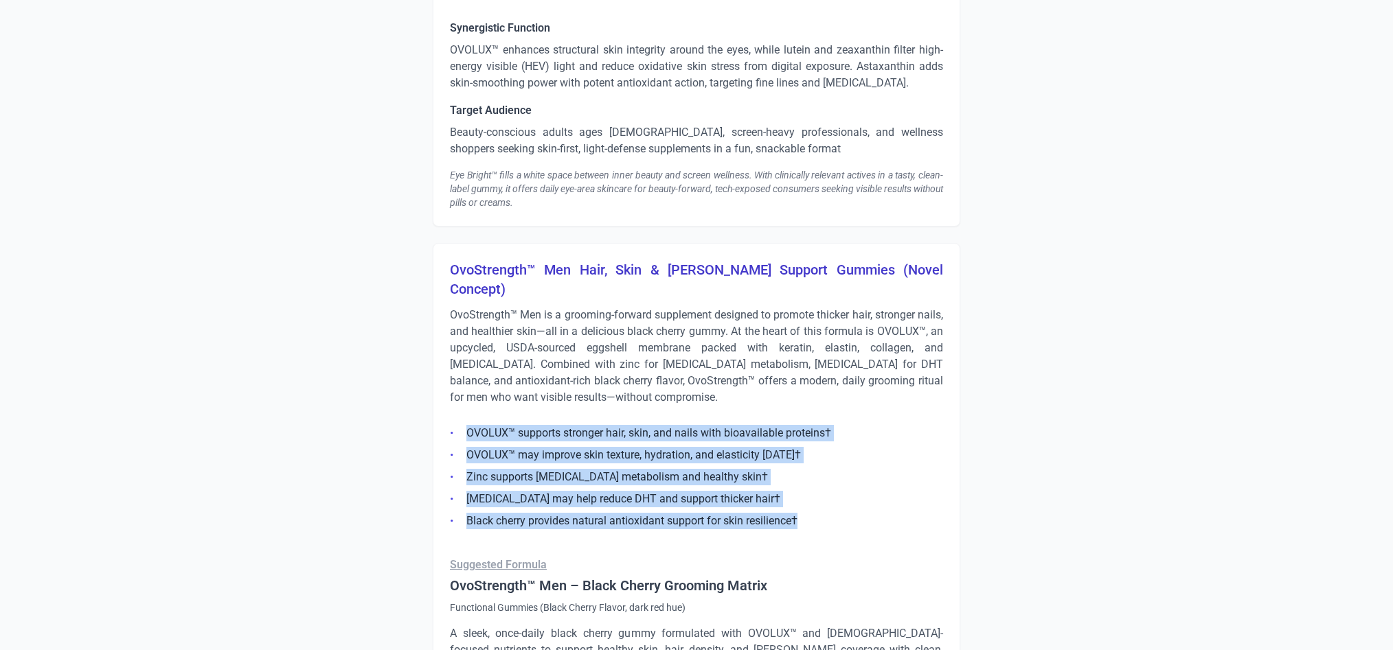
drag, startPoint x: 807, startPoint y: 501, endPoint x: 435, endPoint y: 415, distance: 381.3
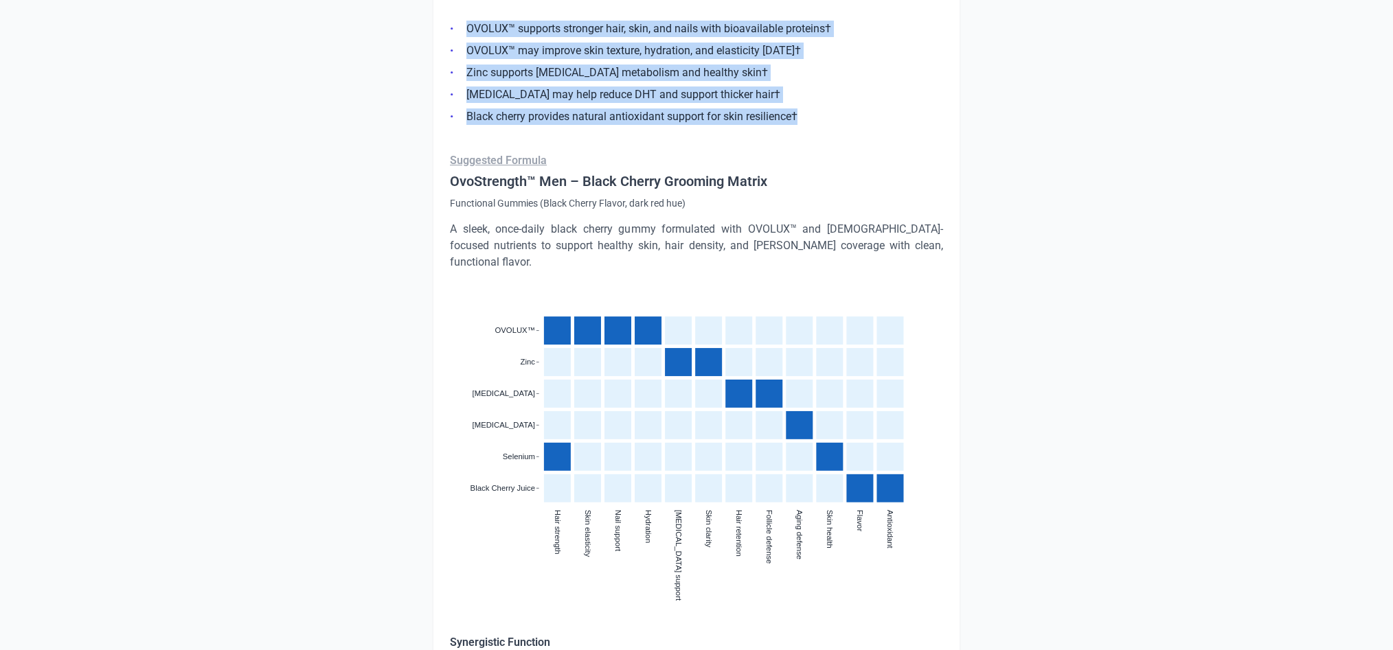
scroll to position [4831, 0]
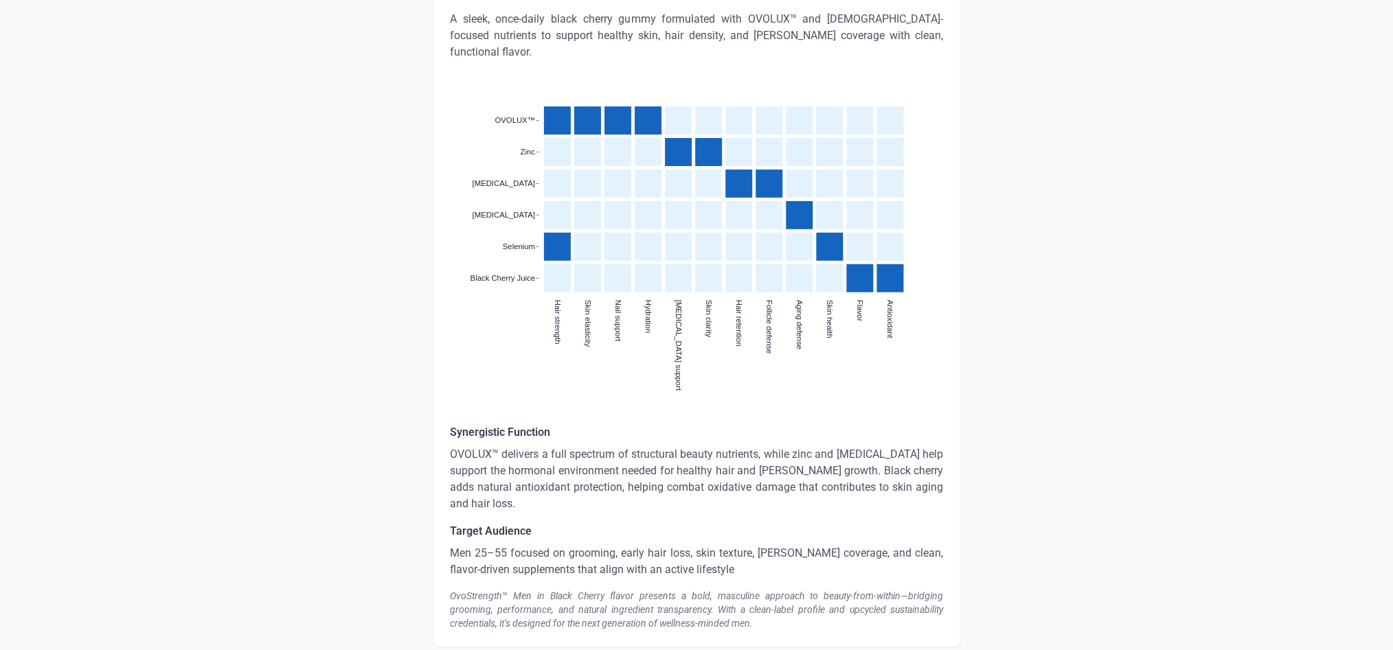
scroll to position [5041, 0]
click at [666, 446] on p "OVOLUX™ delivers a full spectrum of structural beauty nutrients, while zinc and…" at bounding box center [696, 479] width 493 height 66
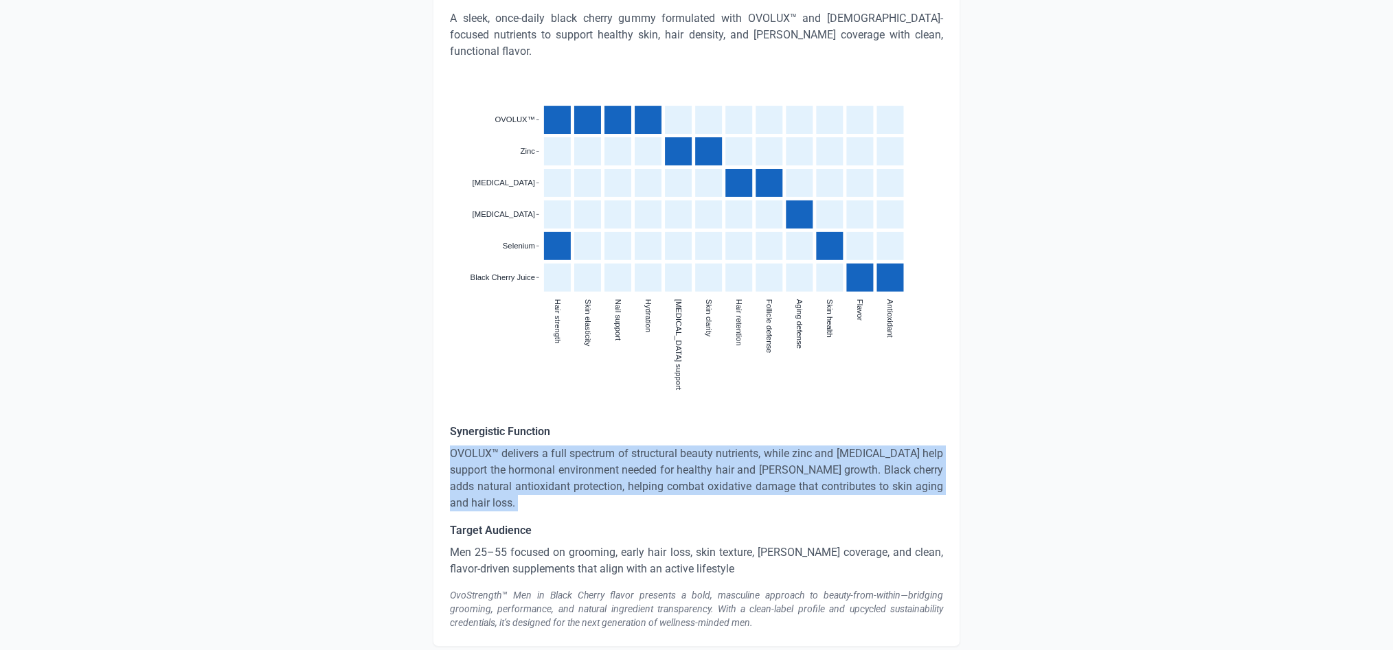
click at [666, 446] on p "OVOLUX™ delivers a full spectrum of structural beauty nutrients, while zinc and…" at bounding box center [696, 479] width 493 height 66
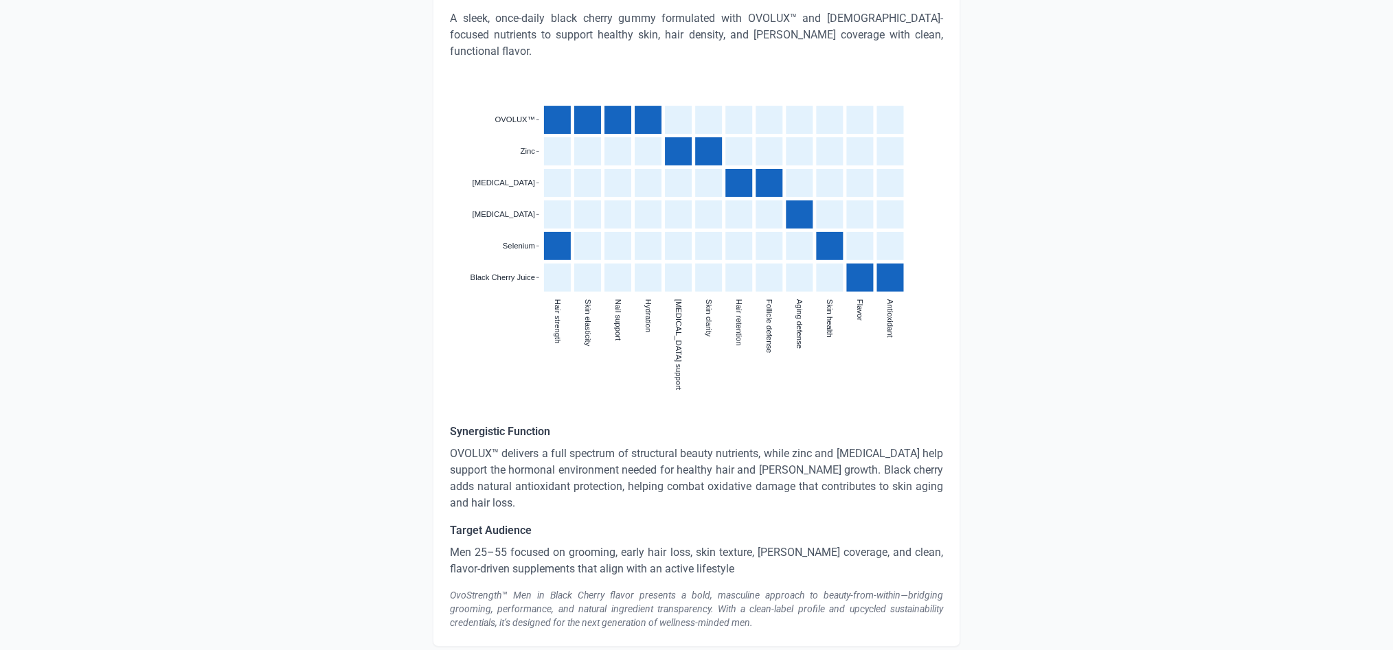
click at [544, 545] on p "Men 25–55 focused on grooming, early hair loss, skin texture, beard coverage, a…" at bounding box center [696, 561] width 493 height 33
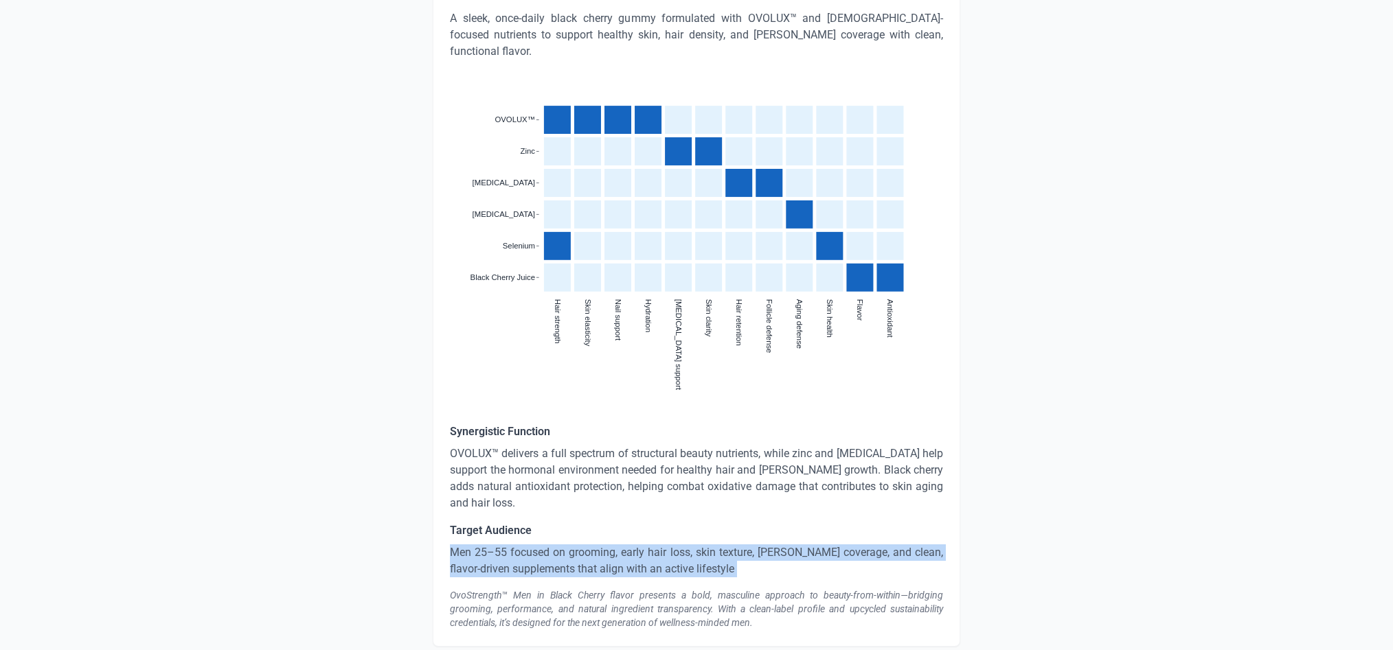
click at [544, 545] on p "Men 25–55 focused on grooming, early hair loss, skin texture, beard coverage, a…" at bounding box center [696, 561] width 493 height 33
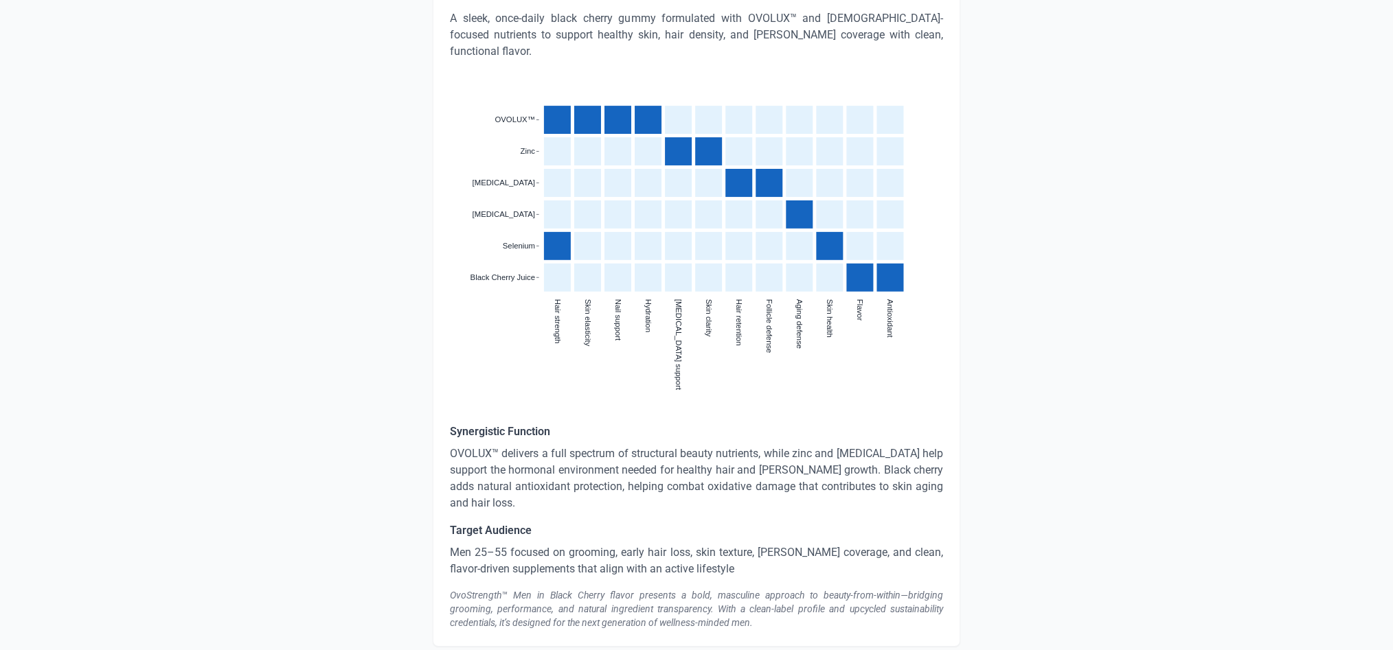
click at [575, 589] on div "OvoStrength™ Men in Black Cherry flavor presents a bold, masculine approach to …" at bounding box center [696, 609] width 493 height 41
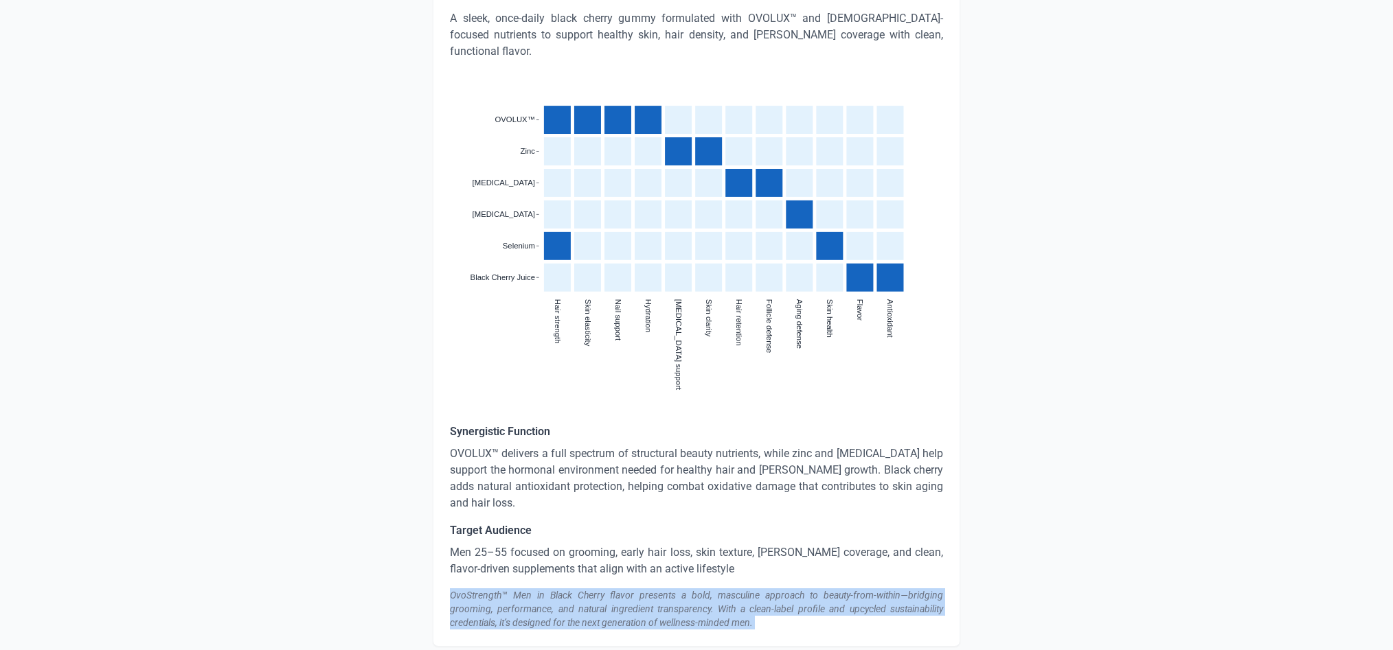
click at [575, 589] on div "OvoStrength™ Men in Black Cherry flavor presents a bold, masculine approach to …" at bounding box center [696, 609] width 493 height 41
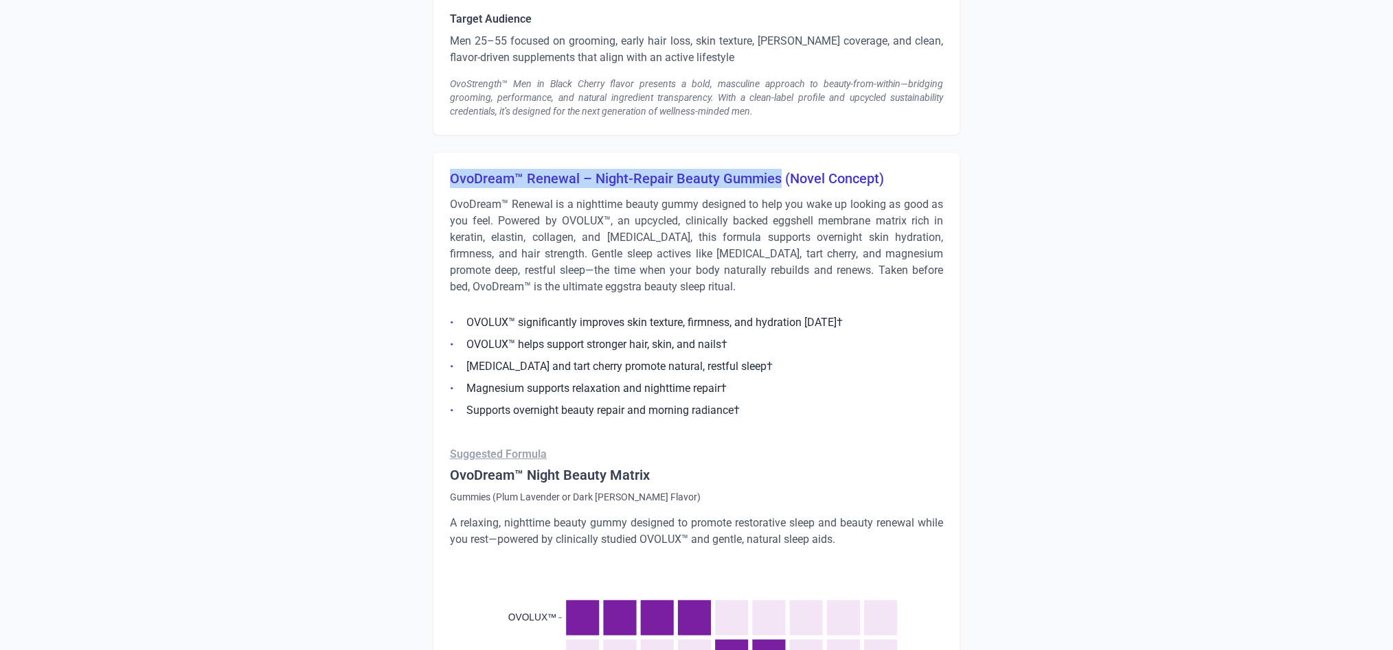
drag, startPoint x: 777, startPoint y: 143, endPoint x: 444, endPoint y: 141, distance: 333.1
click at [444, 152] on div "OvoDream™ Renewal – Night-Repair Beauty Gummies (Novel Concept) OvoDream™ Renew…" at bounding box center [696, 628] width 527 height 953
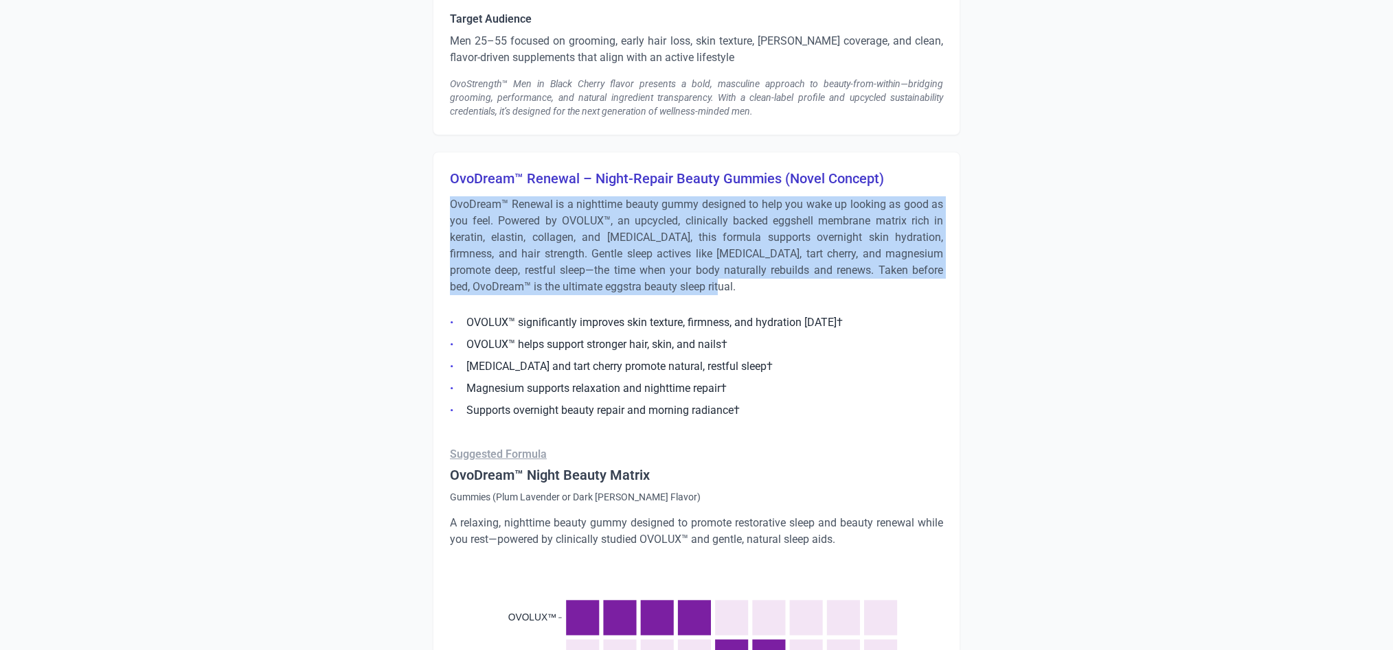
drag, startPoint x: 731, startPoint y: 249, endPoint x: 445, endPoint y: 161, distance: 299.1
click at [445, 161] on div "OvoDream™ Renewal – Night-Repair Beauty Gummies (Novel Concept) OvoDream™ Renew…" at bounding box center [696, 628] width 527 height 953
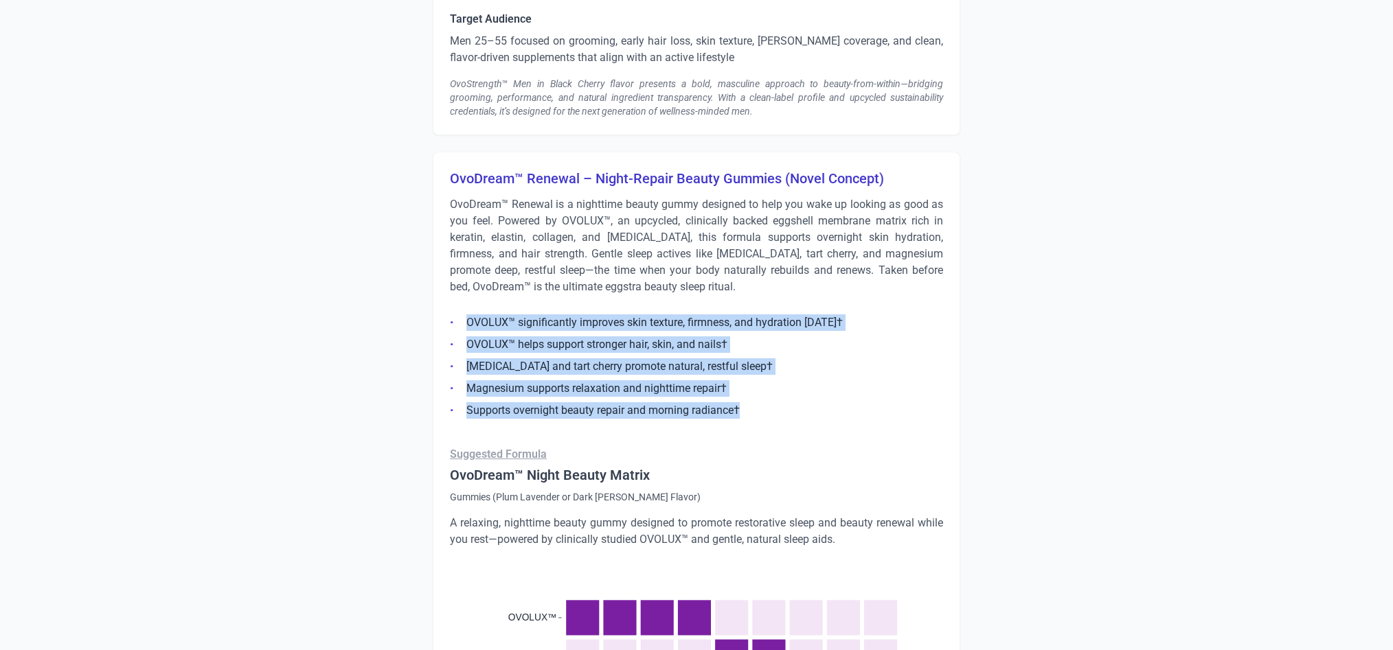
drag, startPoint x: 751, startPoint y: 367, endPoint x: 410, endPoint y: 273, distance: 353.6
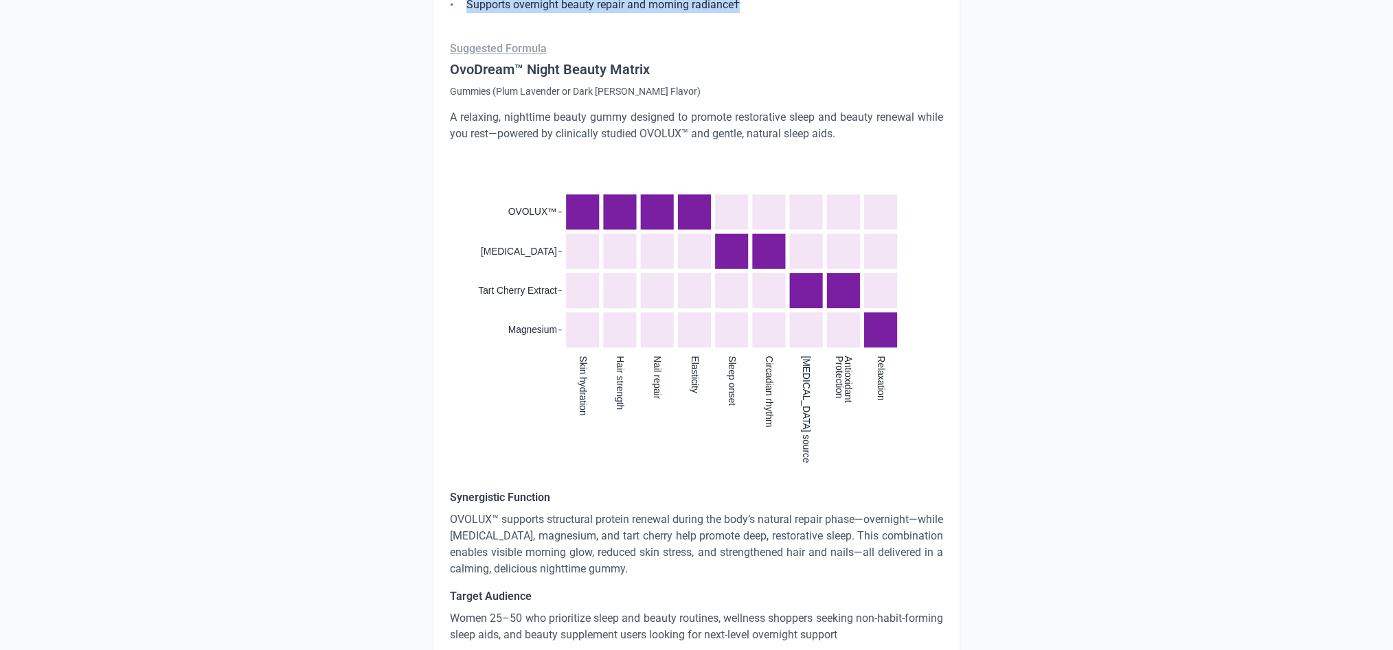
scroll to position [5973, 0]
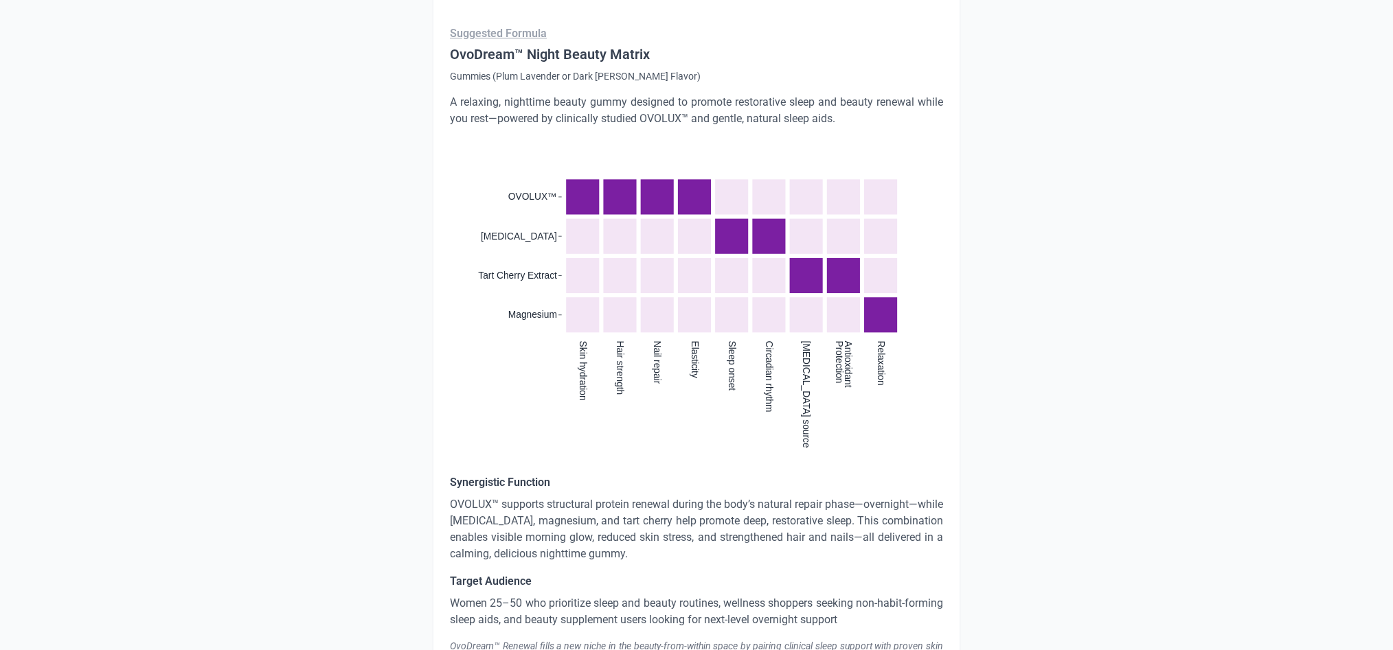
click at [600, 497] on p "OVOLUX™ supports structural protein renewal during the body’s natural repair ph…" at bounding box center [696, 530] width 493 height 66
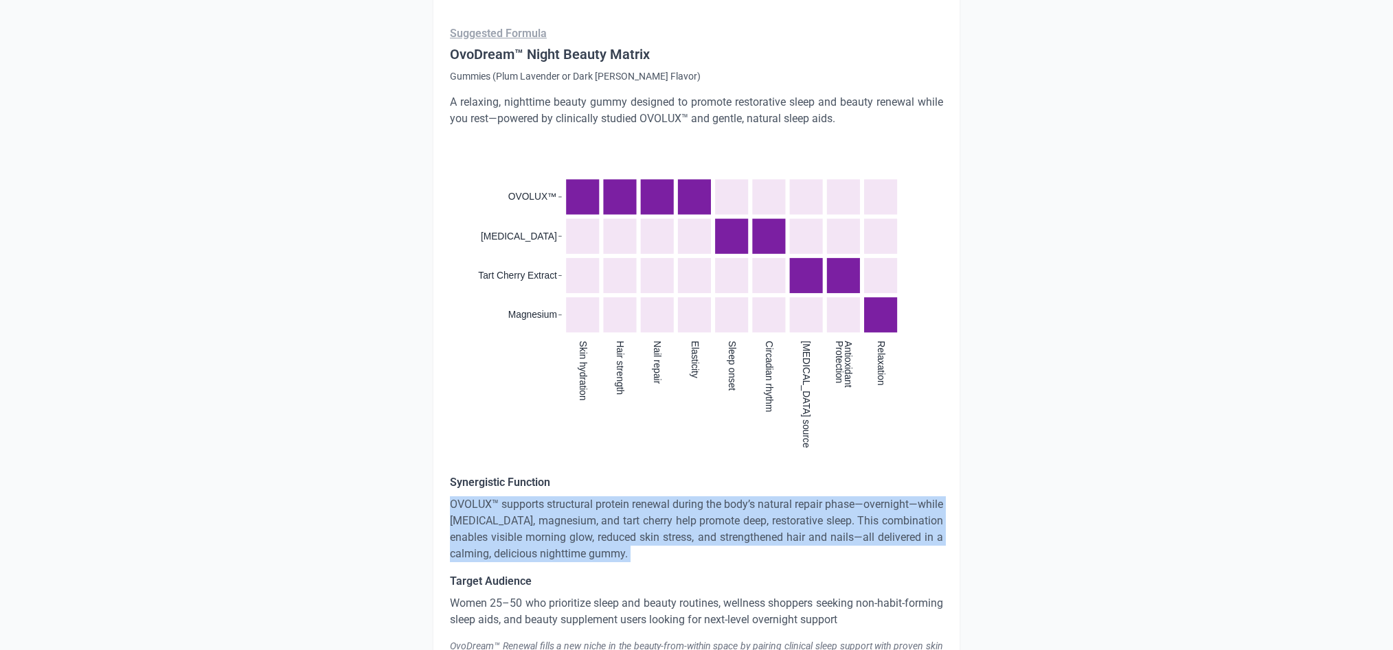
click at [600, 497] on p "OVOLUX™ supports structural protein renewal during the body’s natural repair ph…" at bounding box center [696, 530] width 493 height 66
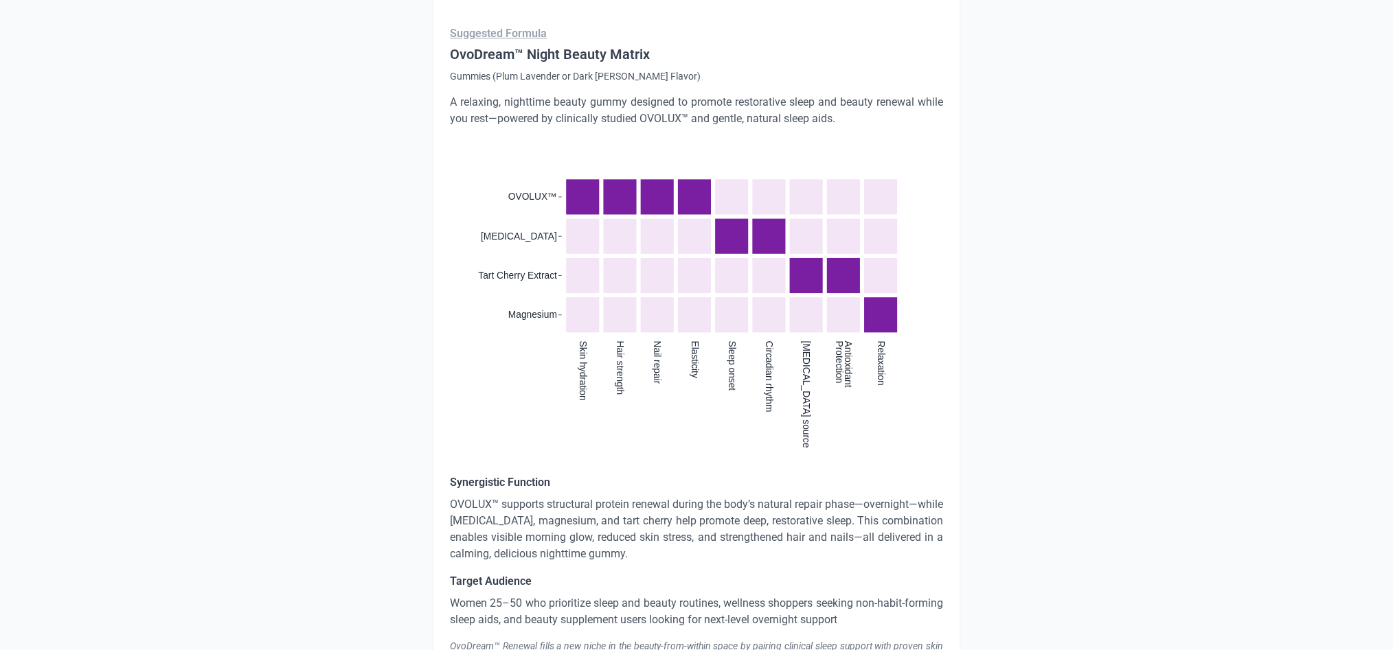
click at [563, 595] on p "Women 25–50 who prioritize sleep and beauty routines, wellness shoppers seeking…" at bounding box center [696, 611] width 493 height 33
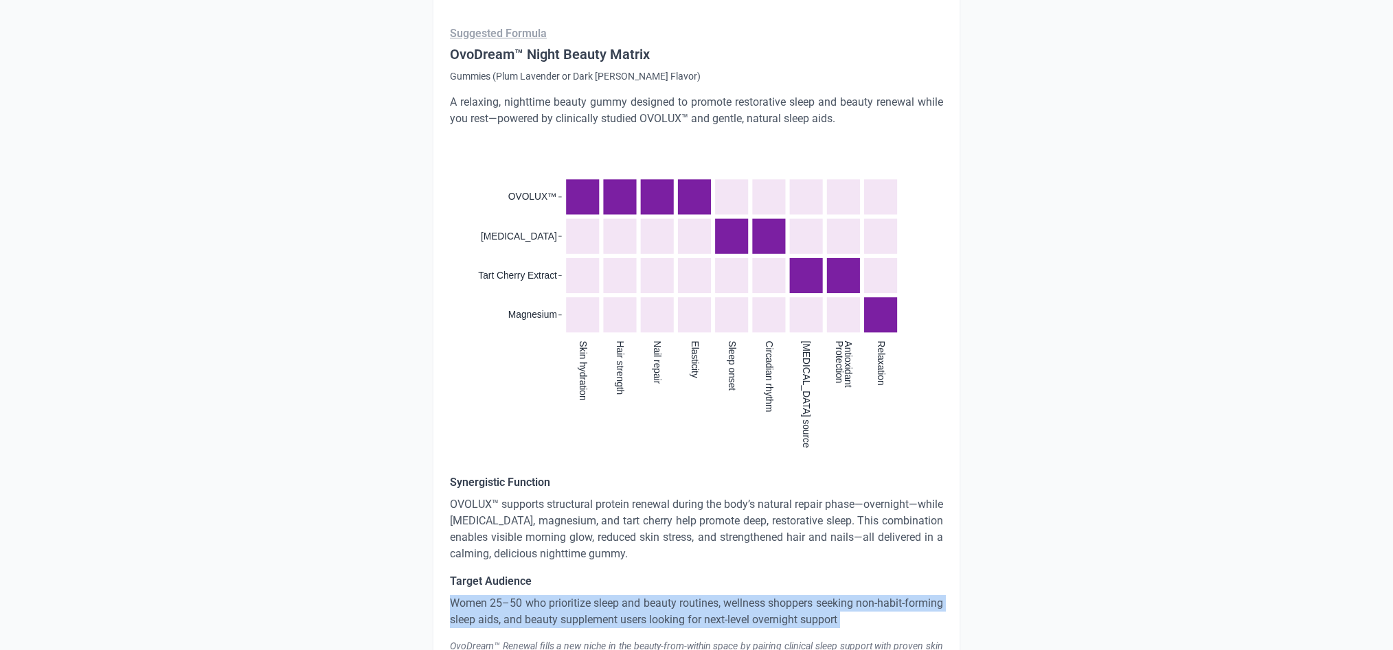
click at [563, 595] on p "Women 25–50 who prioritize sleep and beauty routines, wellness shoppers seeking…" at bounding box center [696, 611] width 493 height 33
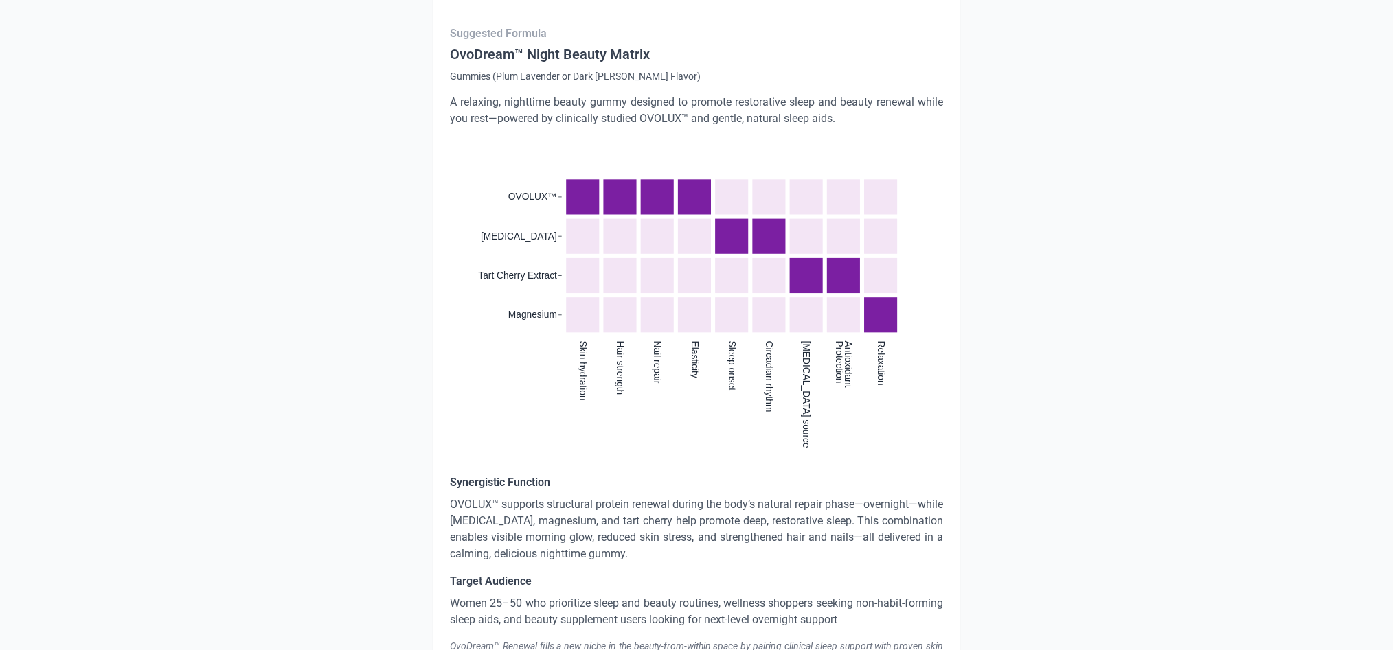
click at [569, 639] on div "OvoDream™ Renewal fills a new niche in the beauty-from-within space by pairing …" at bounding box center [696, 652] width 493 height 27
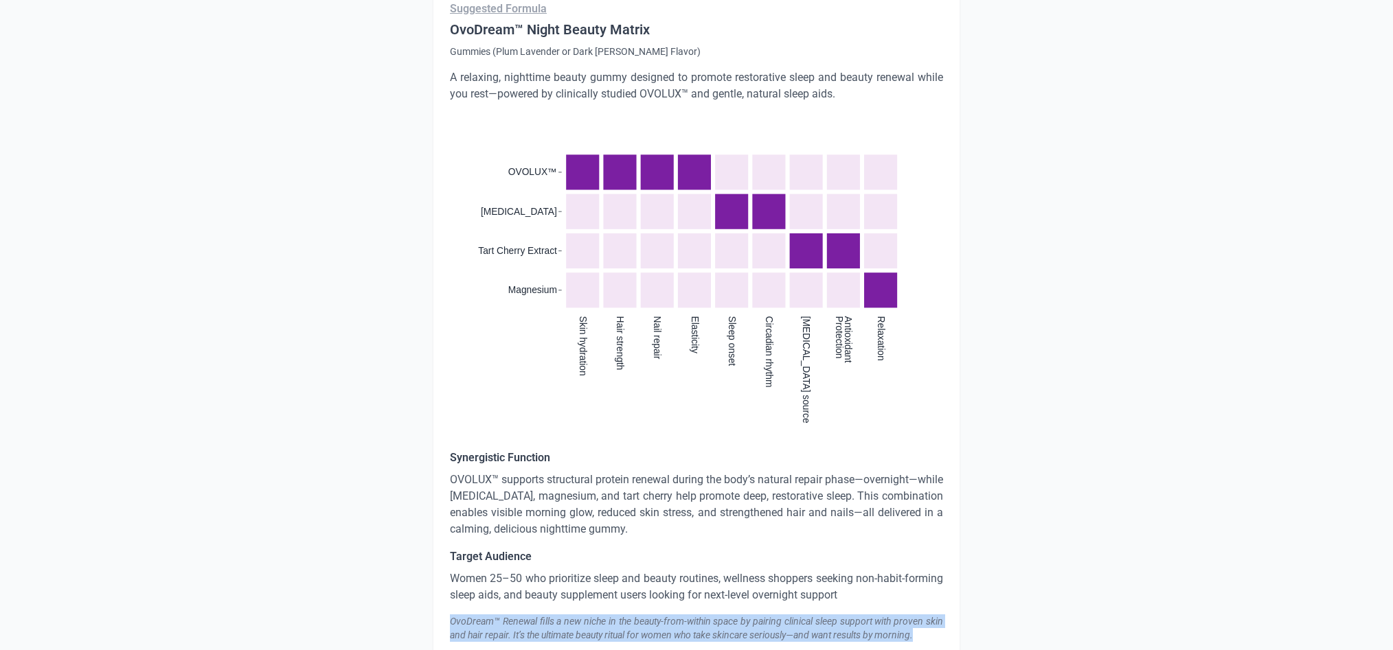
scroll to position [6022, 0]
